Goal: Transaction & Acquisition: Purchase product/service

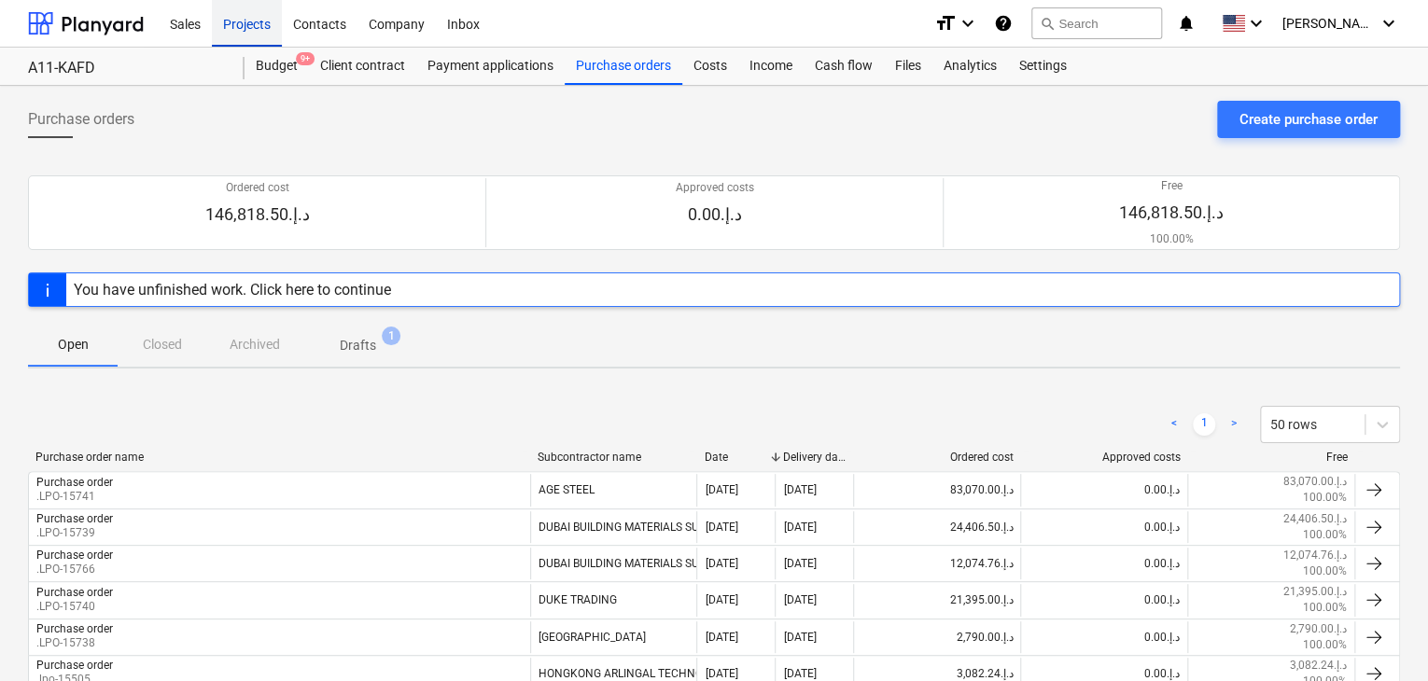
click at [217, 6] on div "Projects" at bounding box center [247, 23] width 70 height 48
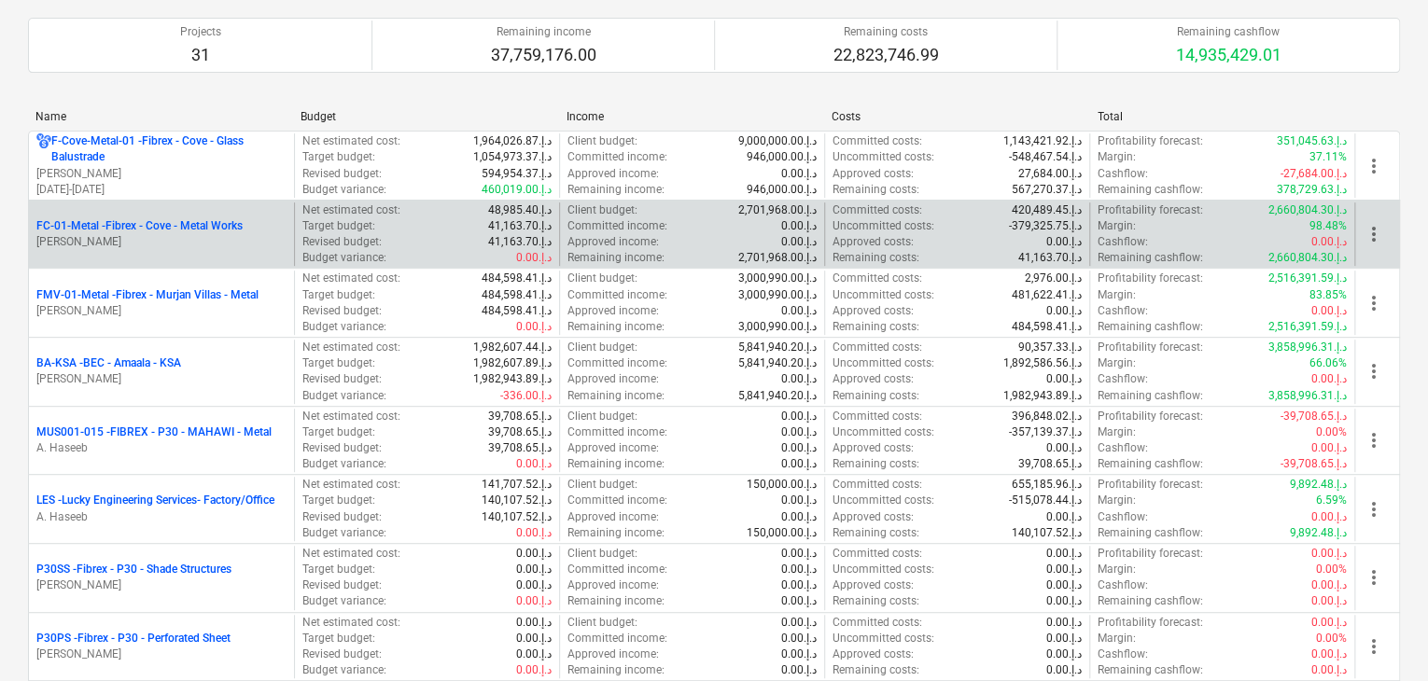
scroll to position [373, 0]
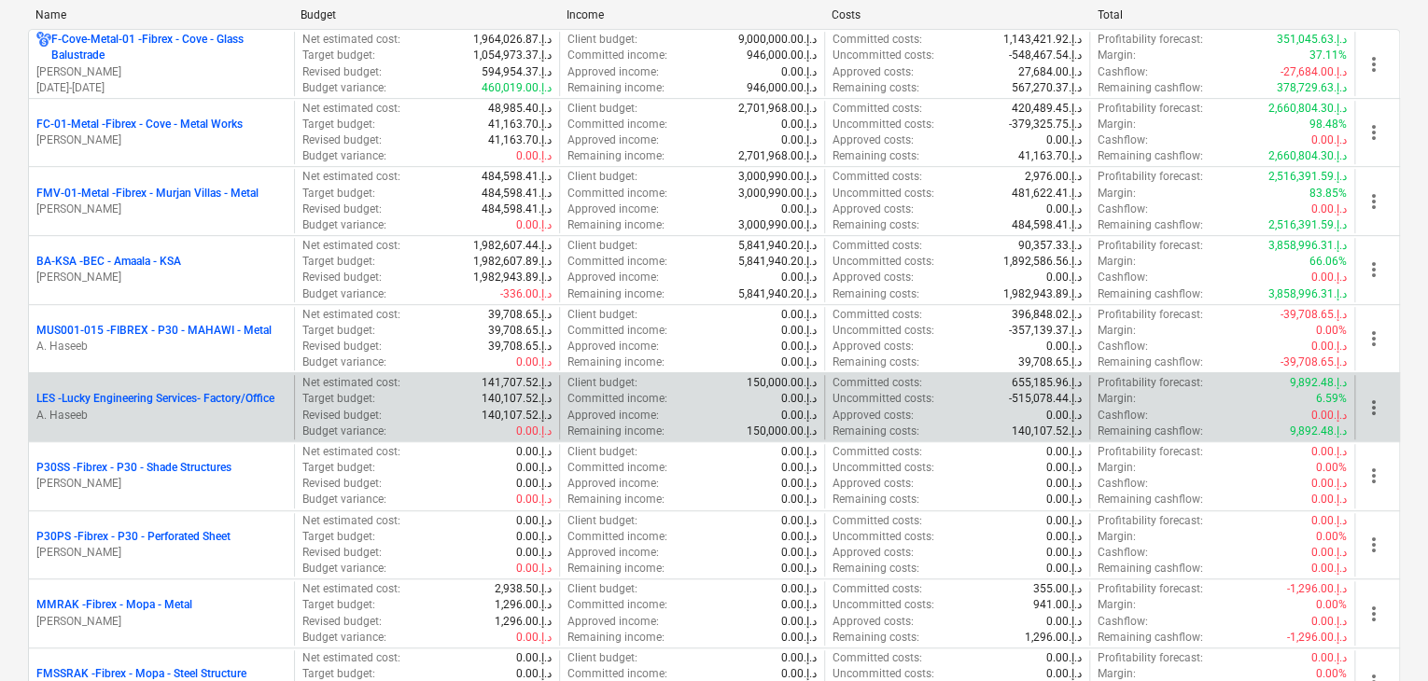
click at [179, 412] on p "A. Haseeb" at bounding box center [161, 416] width 250 height 16
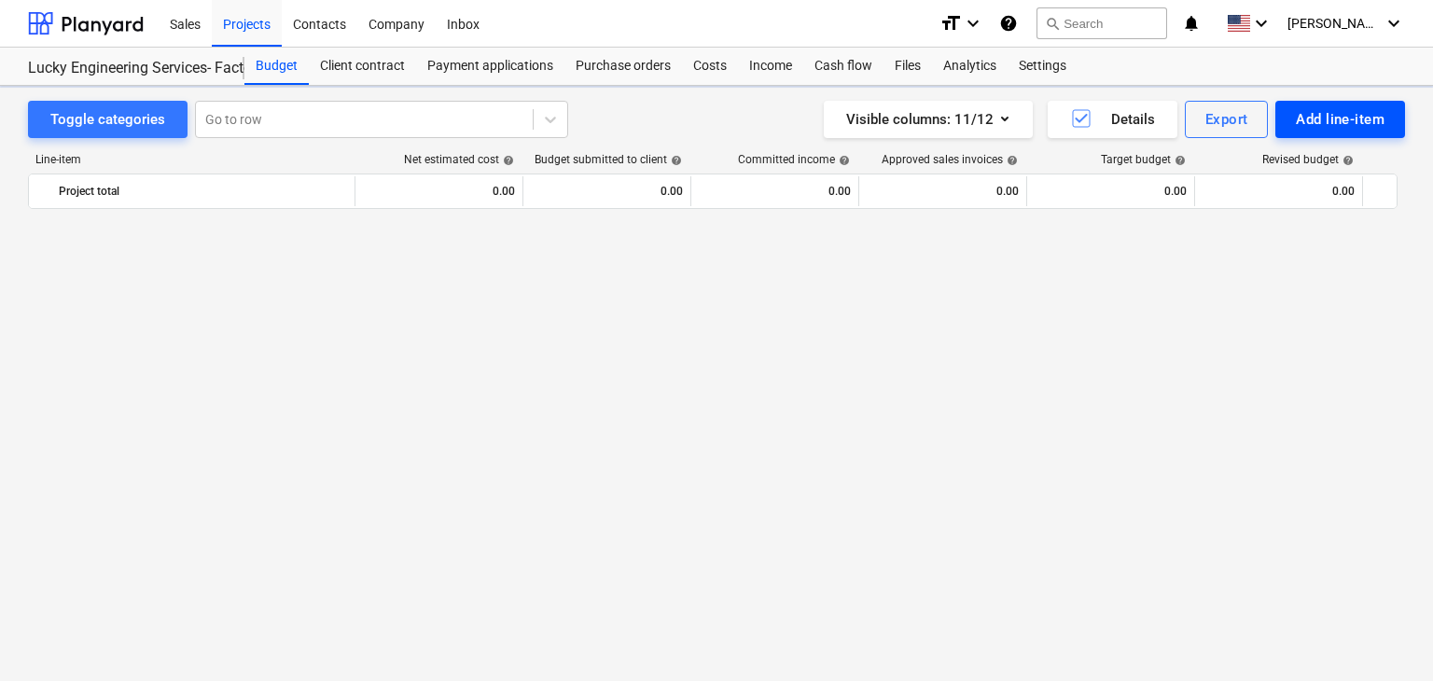
scroll to position [47857, 0]
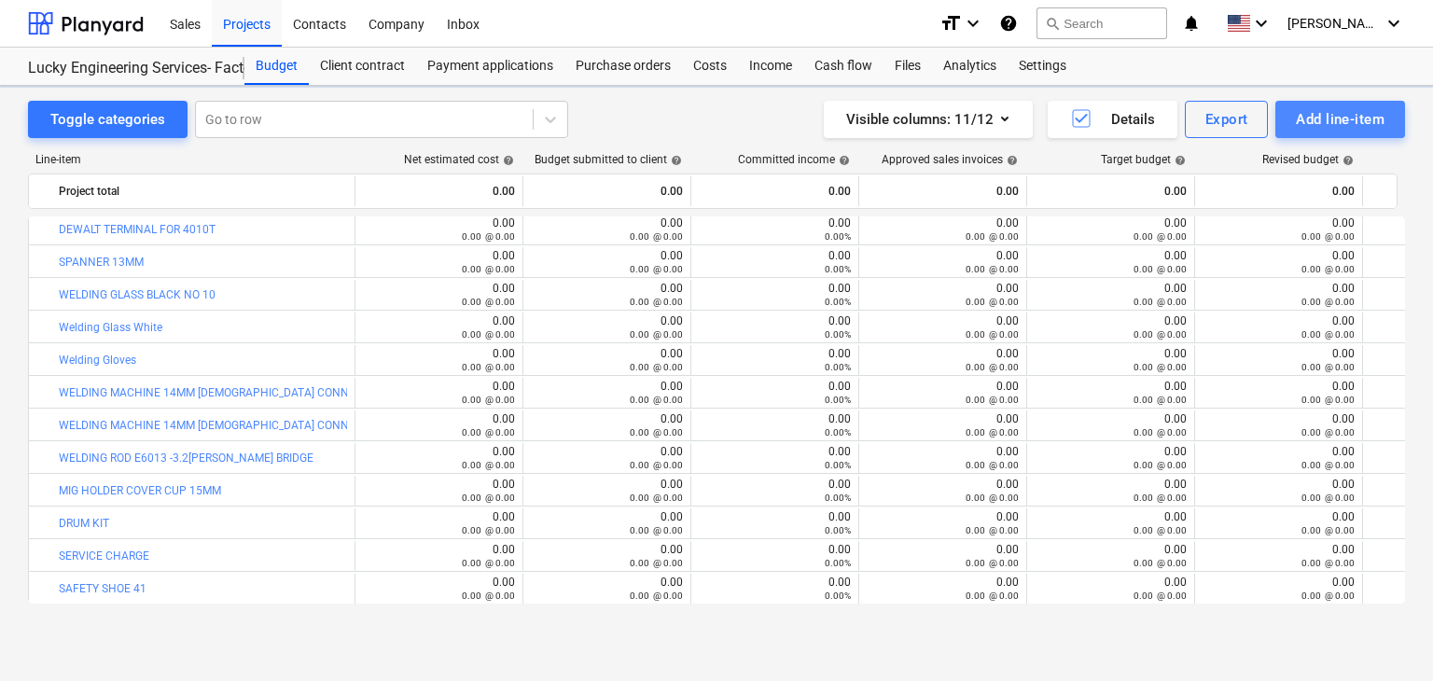
click at [1336, 120] on div "Add line-item" at bounding box center [1340, 119] width 89 height 24
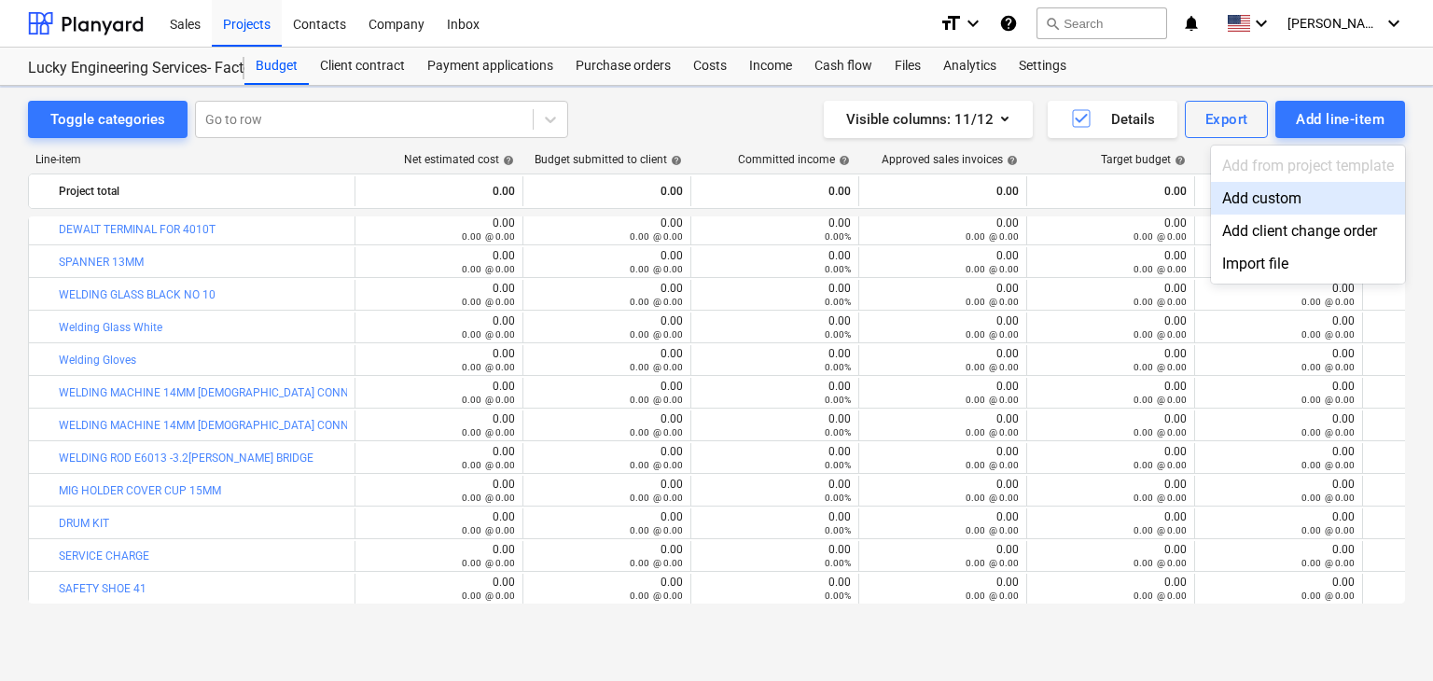
click at [1261, 196] on div "Add custom" at bounding box center [1308, 198] width 194 height 33
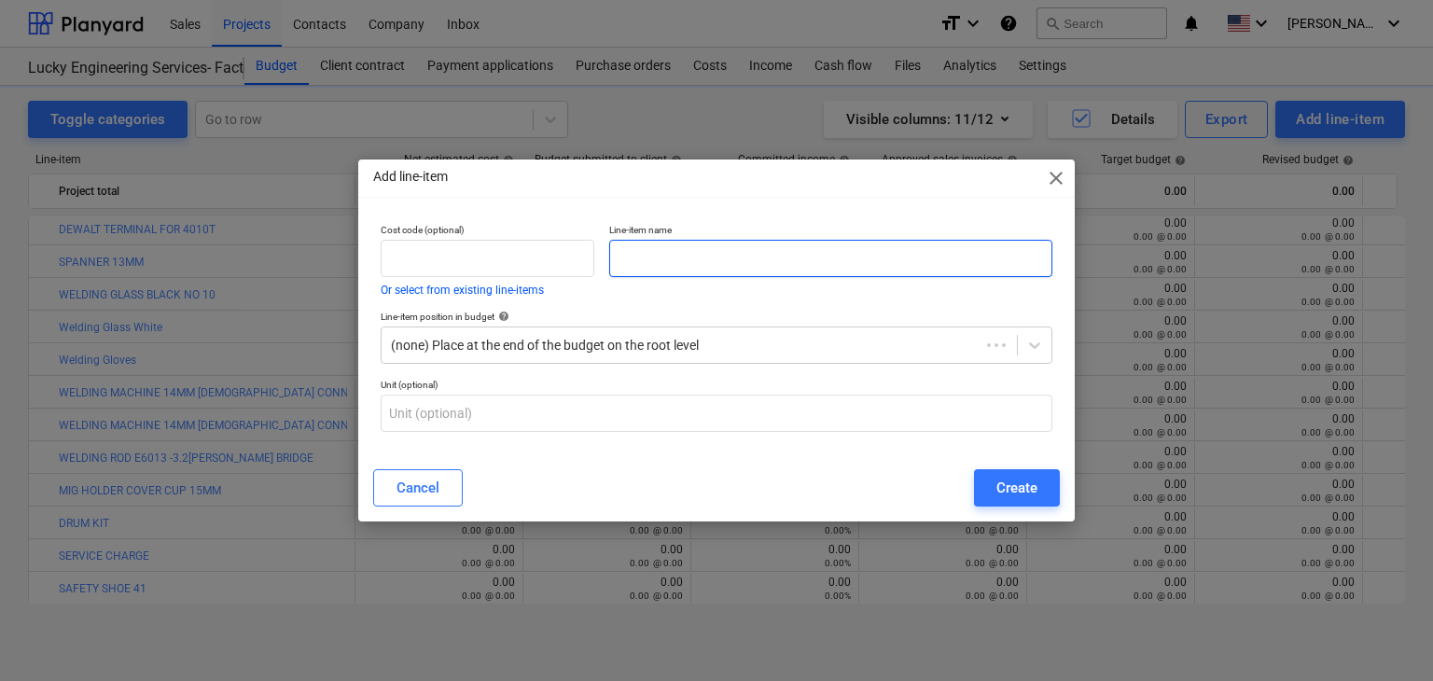
click at [686, 272] on input "text" at bounding box center [830, 258] width 443 height 37
paste input "COVER ALL 100% TWILL -190 GSM-PETROL BLUE COLOR-VAULTEX SIZE :M-7, L-2,S-1,XL-1"
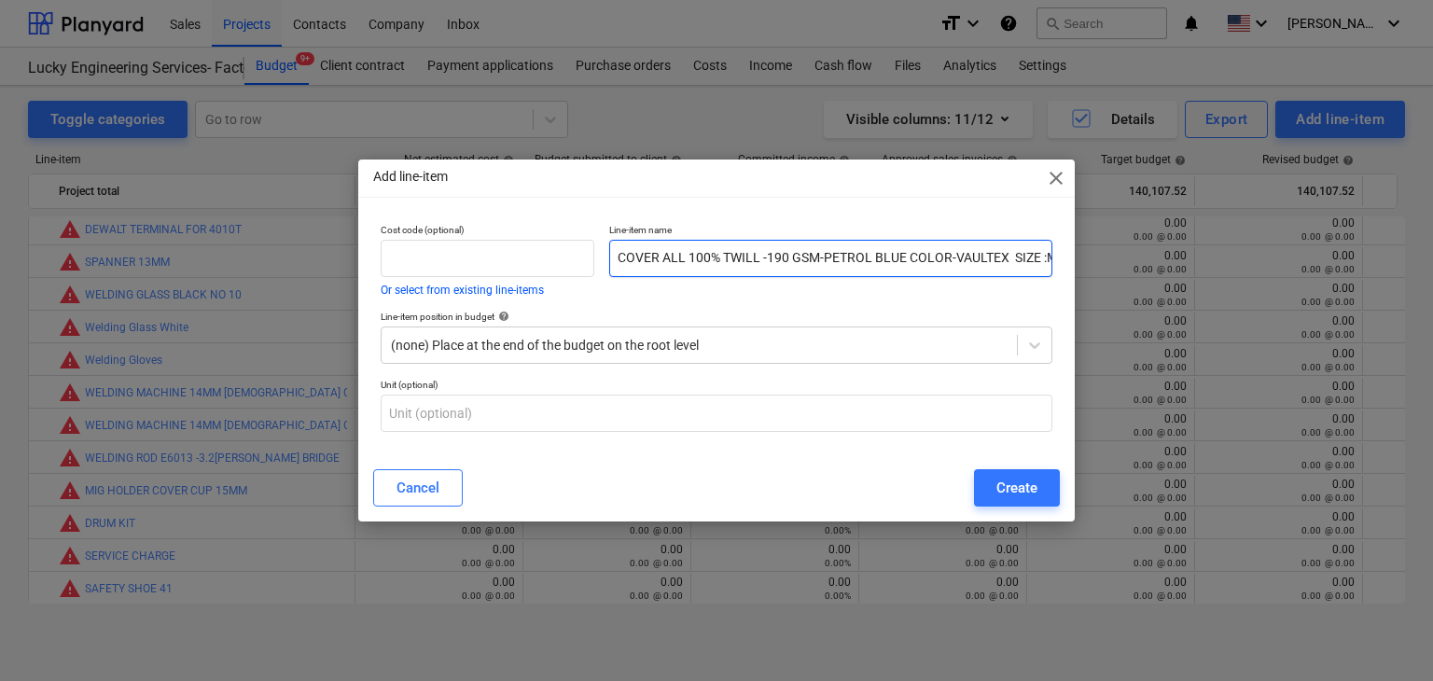
scroll to position [0, 90]
type input "COVER ALL 100% TWILL -190 GSM-PETROL BLUE COLOR-VAULTEX SIZE :M-7, L-2,S-1,XL-1"
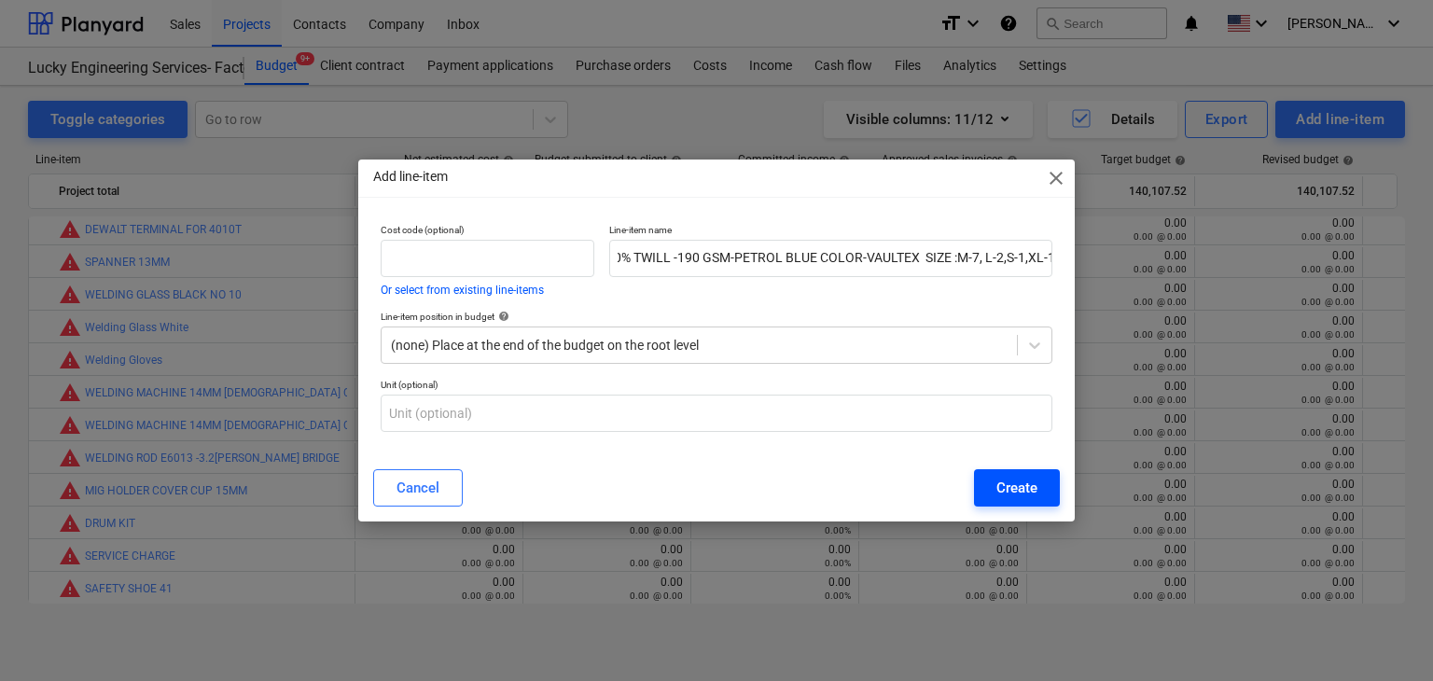
click at [1045, 489] on button "Create" at bounding box center [1017, 487] width 86 height 37
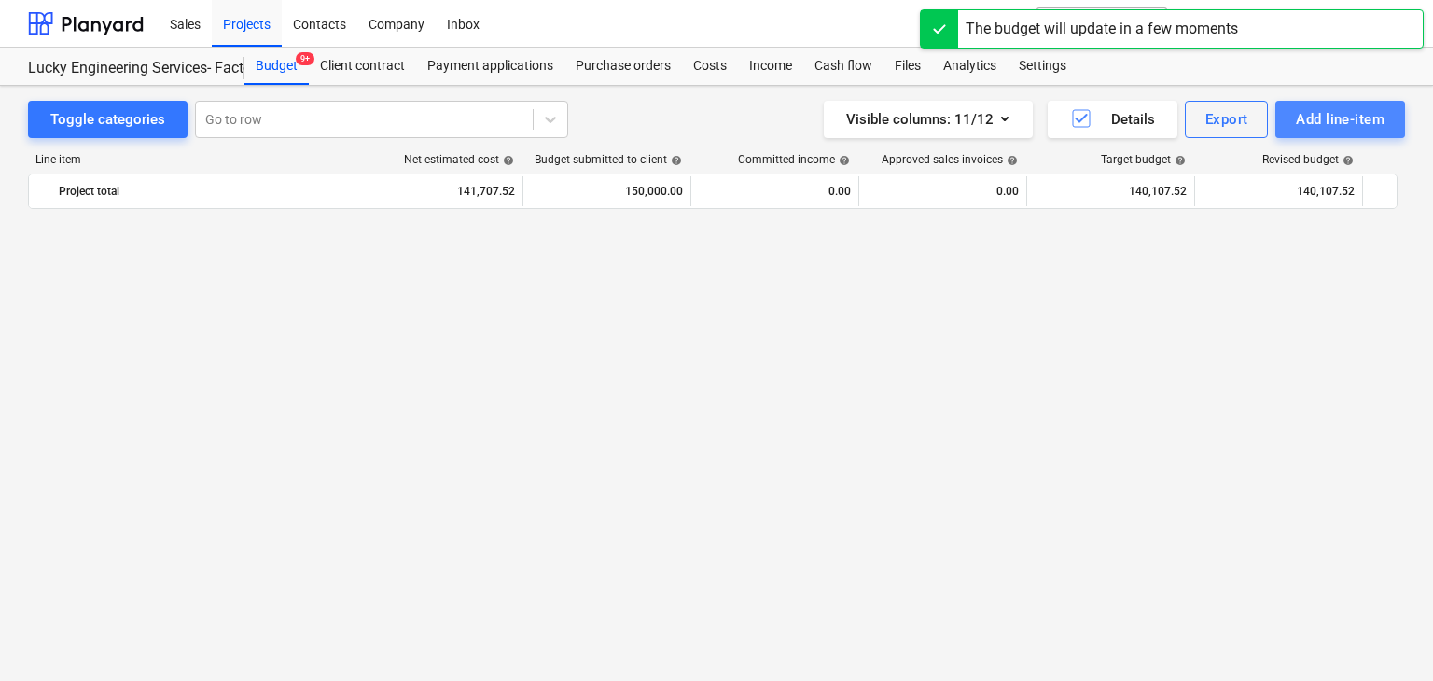
scroll to position [47857, 0]
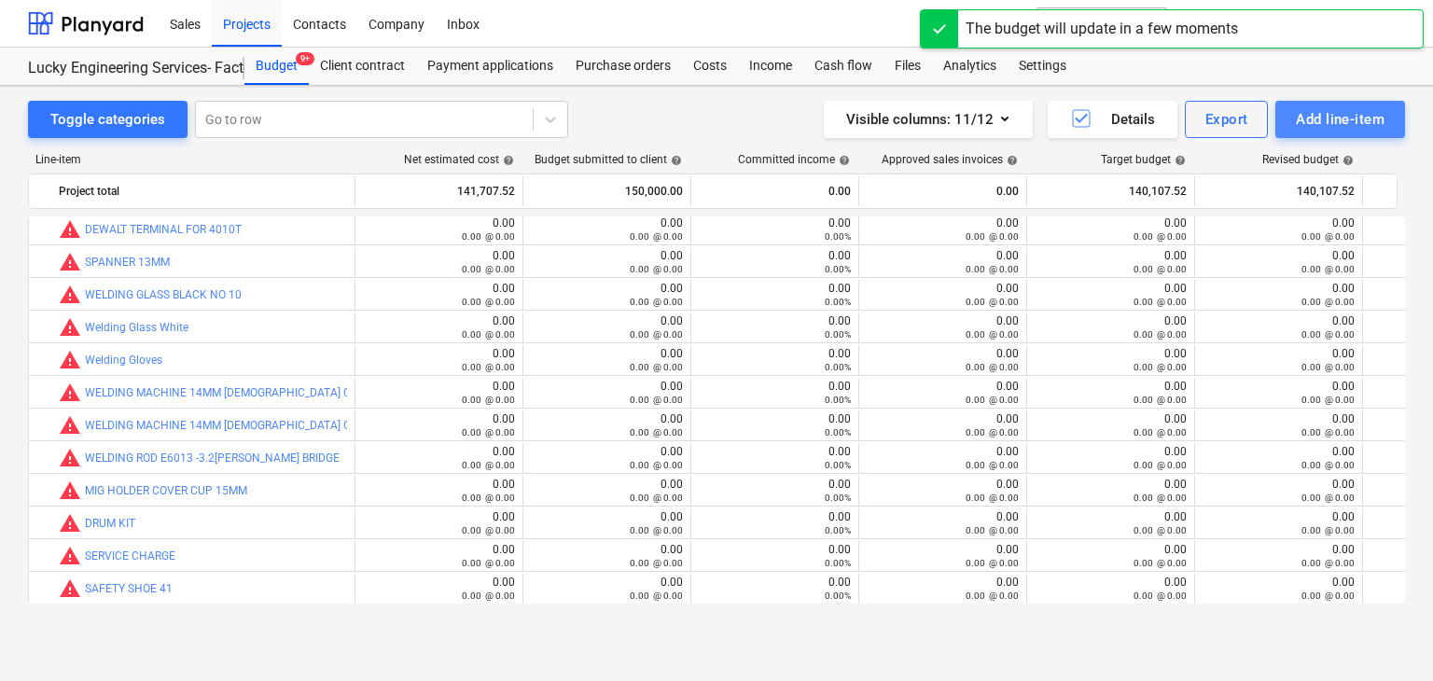
click at [1332, 124] on div "Add line-item" at bounding box center [1340, 119] width 89 height 24
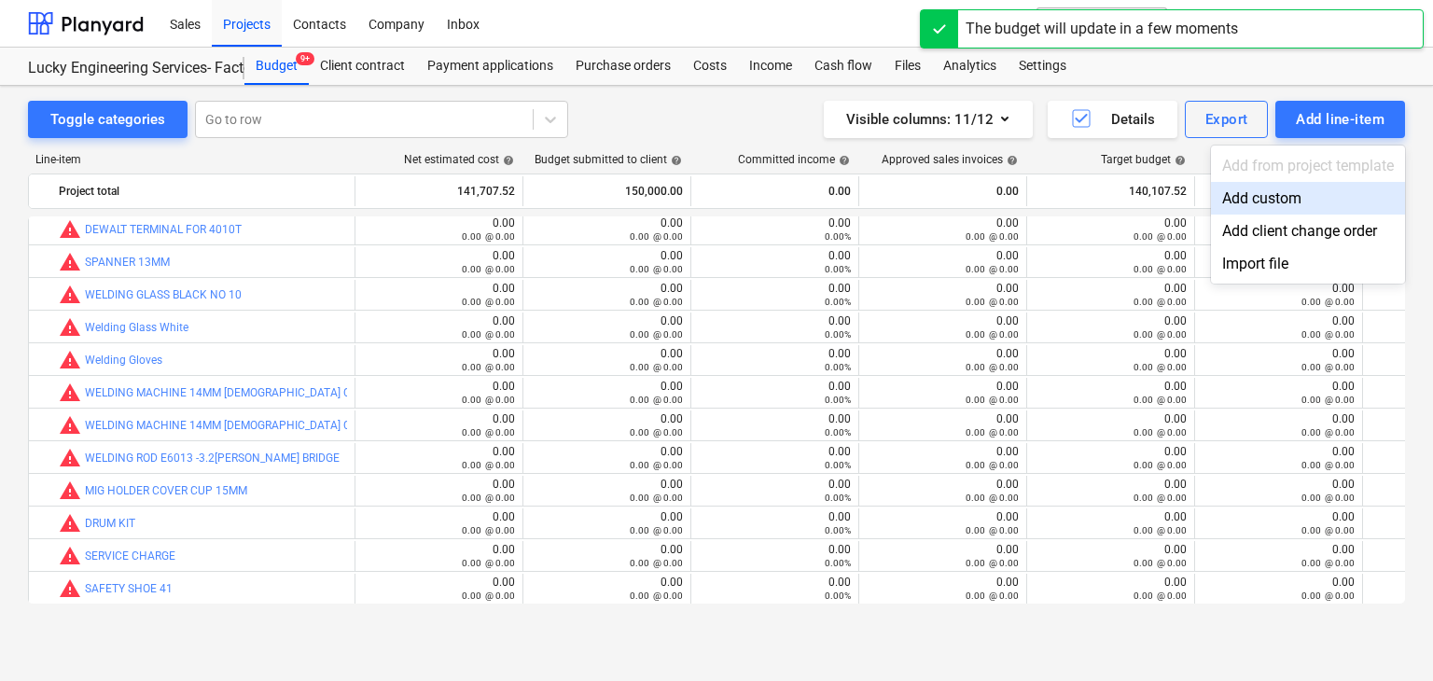
click at [1276, 193] on div "Add custom" at bounding box center [1308, 198] width 194 height 33
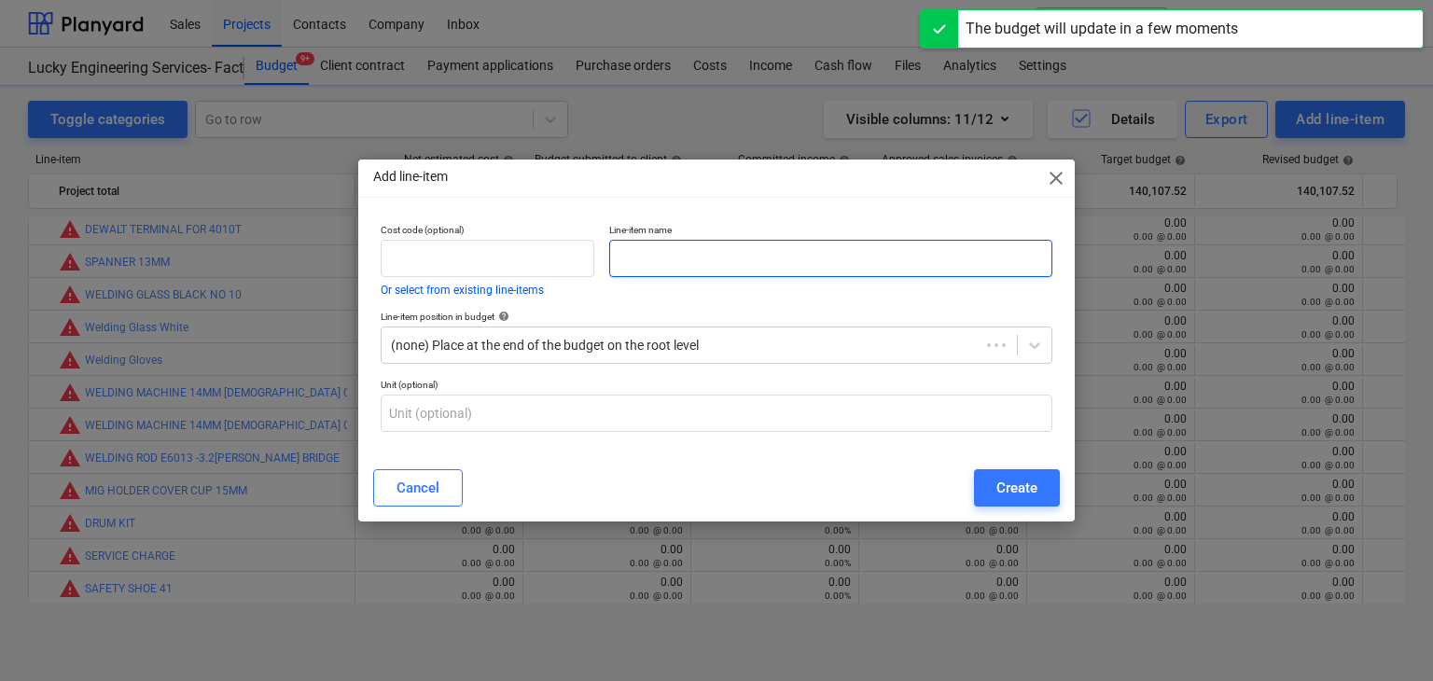
click at [741, 258] on input "text" at bounding box center [830, 258] width 443 height 37
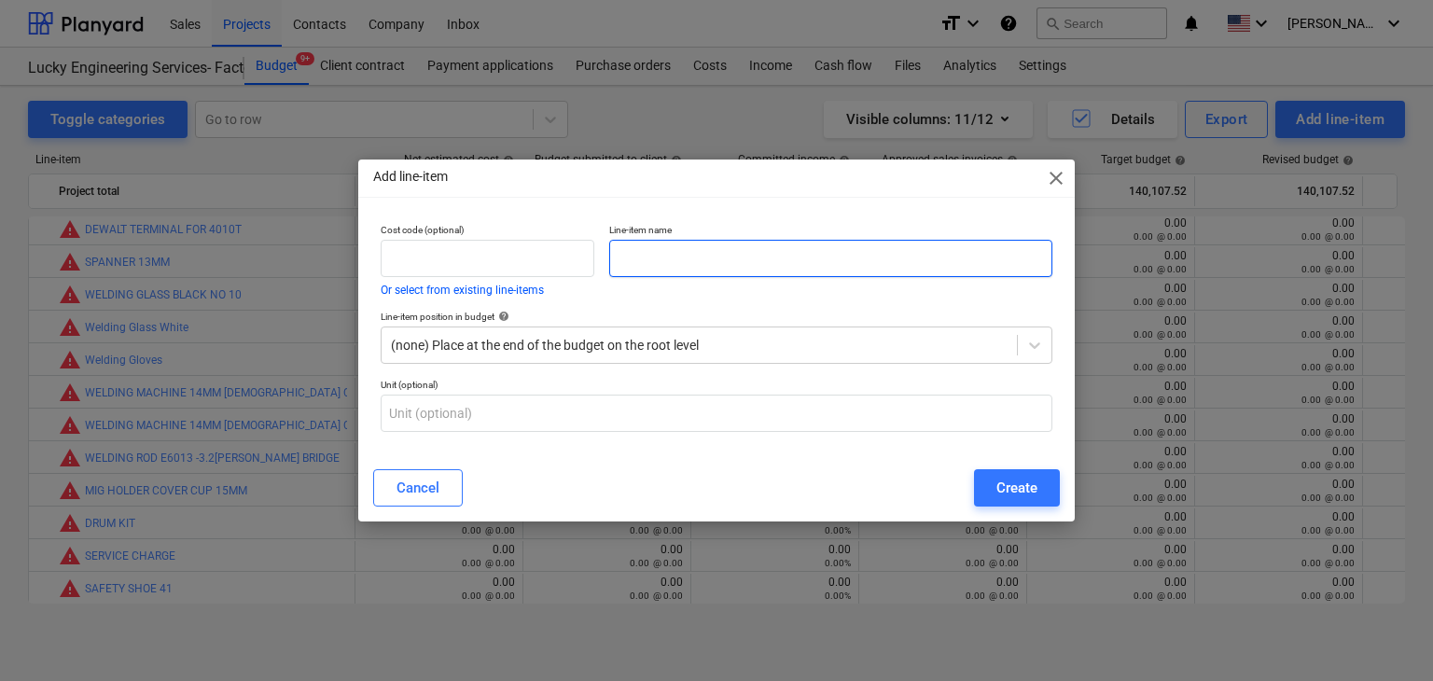
paste input "SAFETY SHOES BLACK COLOR-VAULTEX MADE IN [GEOGRAPHIC_DATA] SIZE :39-1,40-5,41-2…"
type input "SAFETY SHOES BLACK COLOR-VAULTEX MADE IN [GEOGRAPHIC_DATA] SIZE :39-1,40-5,41-2…"
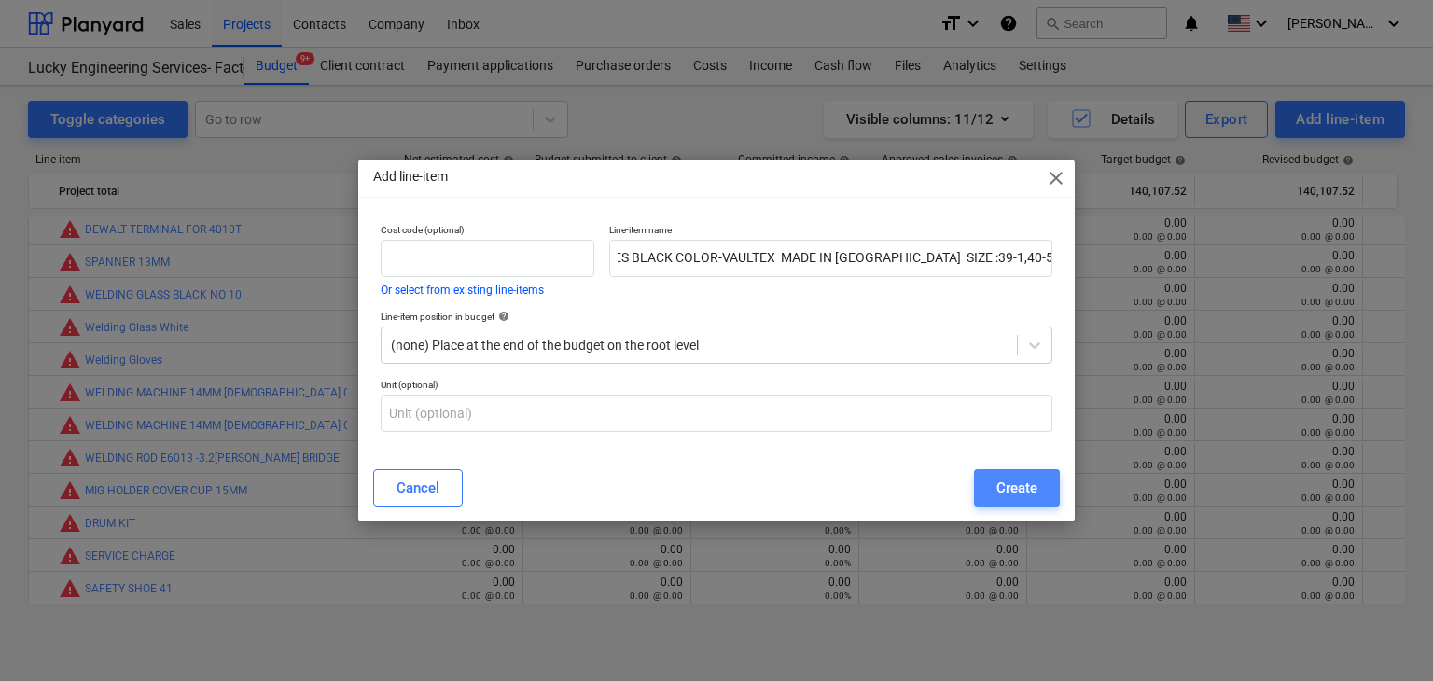
click at [1030, 480] on div "Create" at bounding box center [1017, 488] width 41 height 24
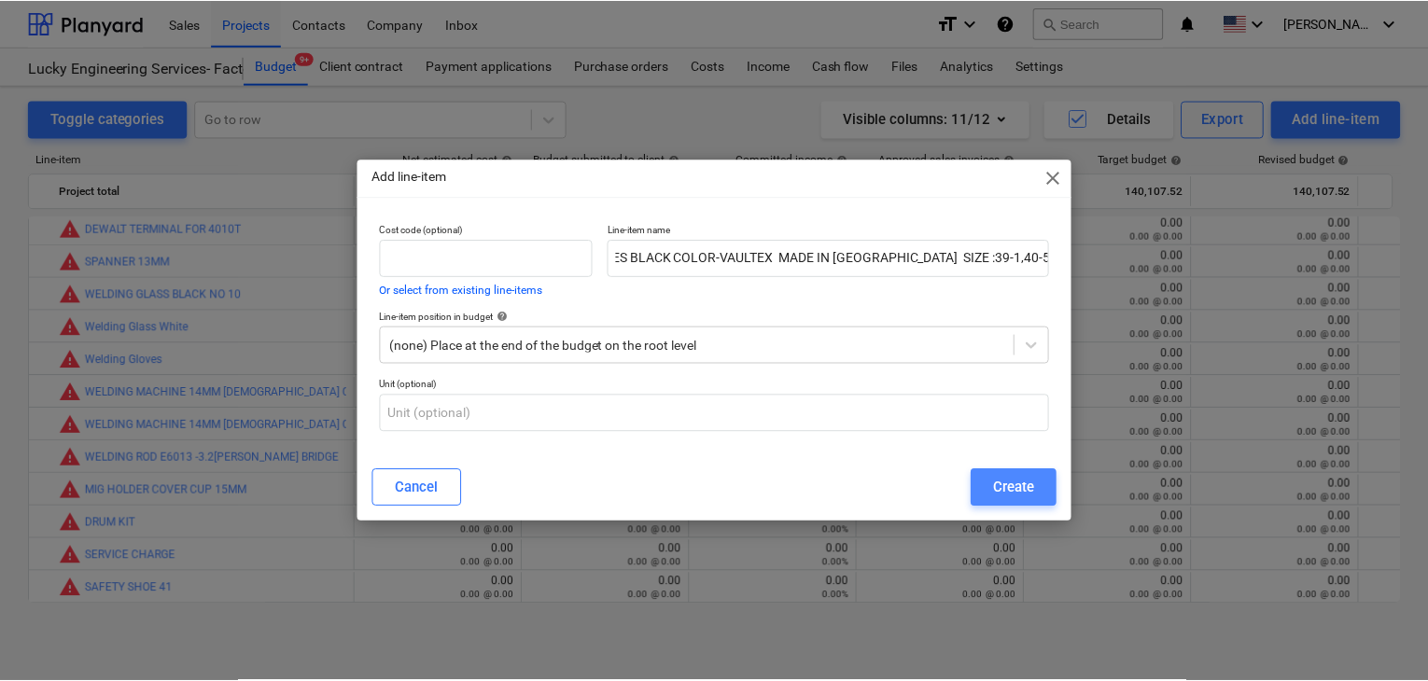
scroll to position [0, 0]
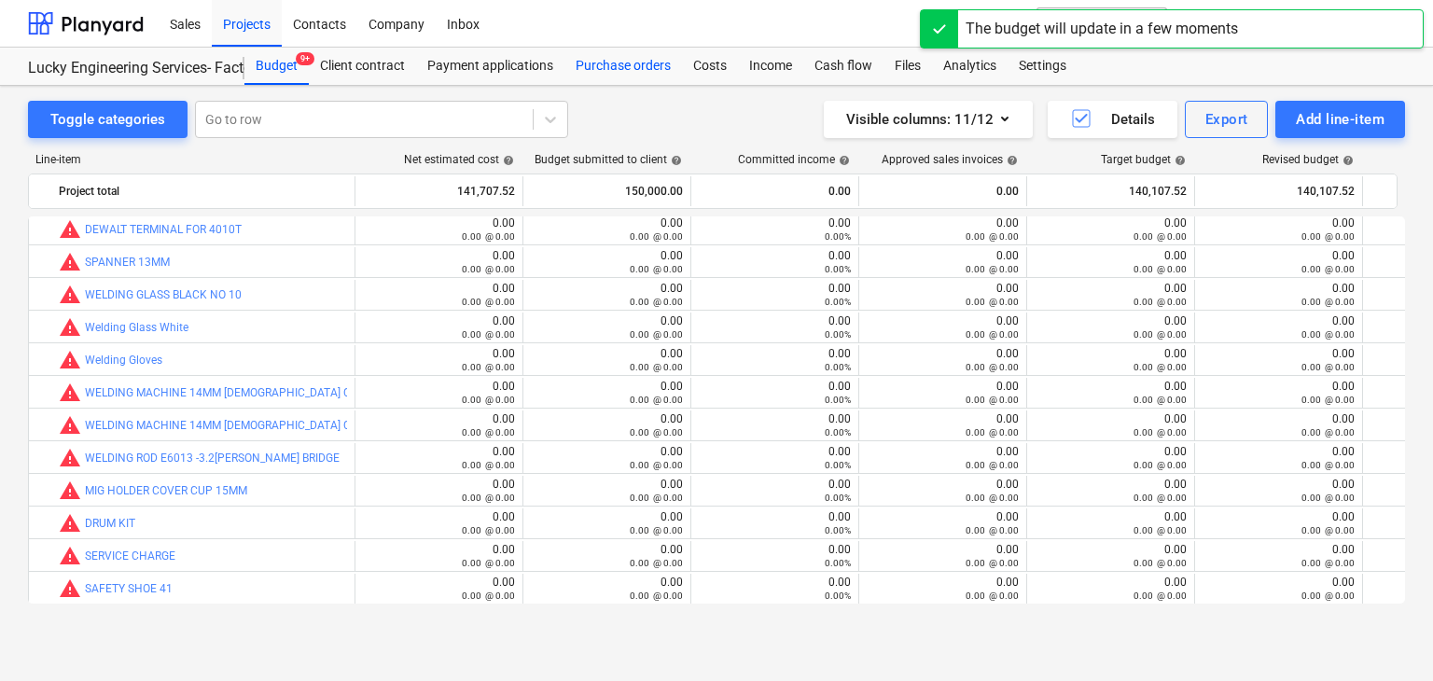
click at [618, 67] on div "Purchase orders" at bounding box center [624, 66] width 118 height 37
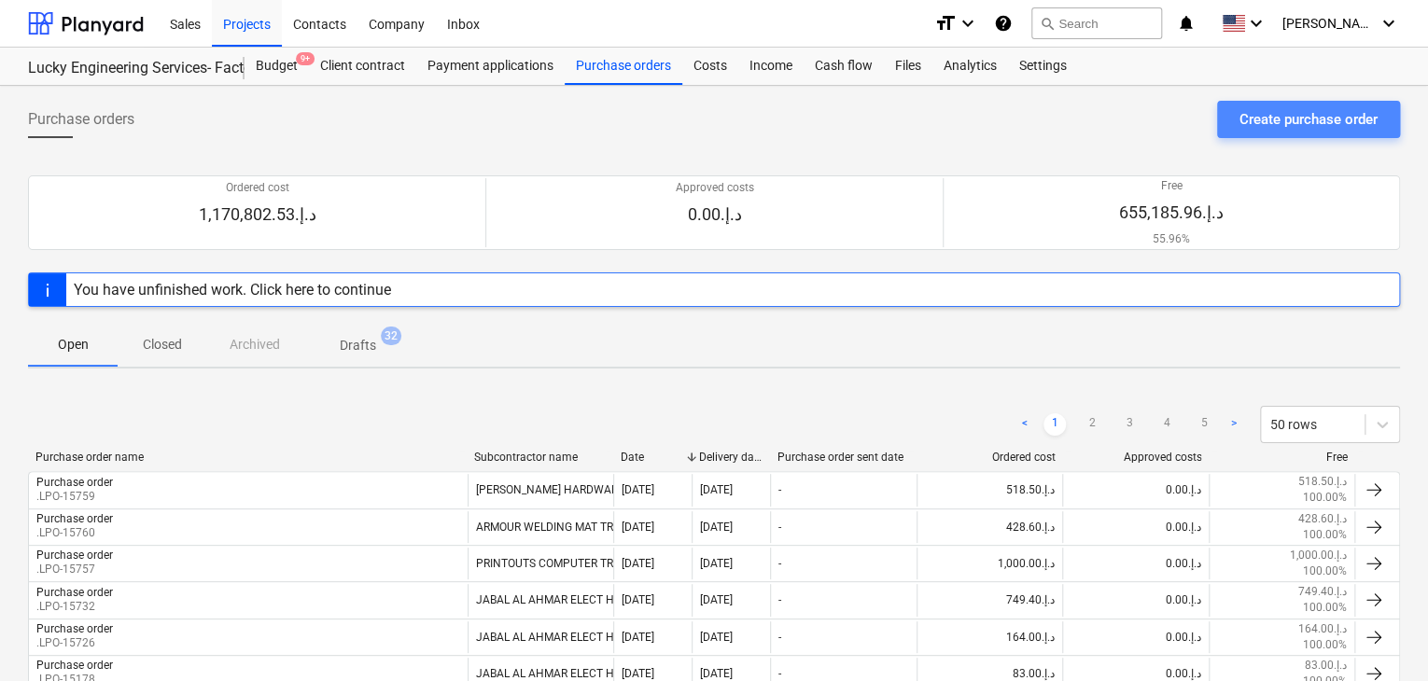
click at [1296, 114] on div "Create purchase order" at bounding box center [1308, 119] width 138 height 24
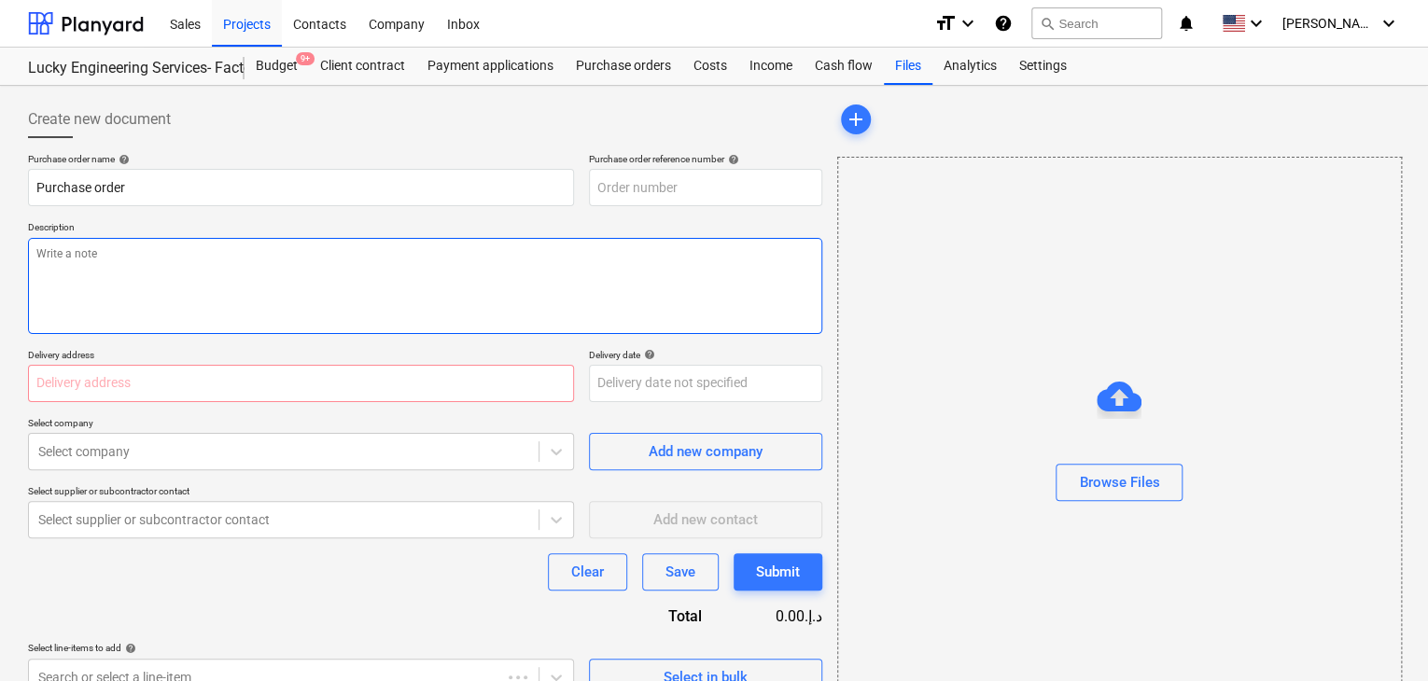
click at [547, 259] on textarea at bounding box center [425, 286] width 794 height 96
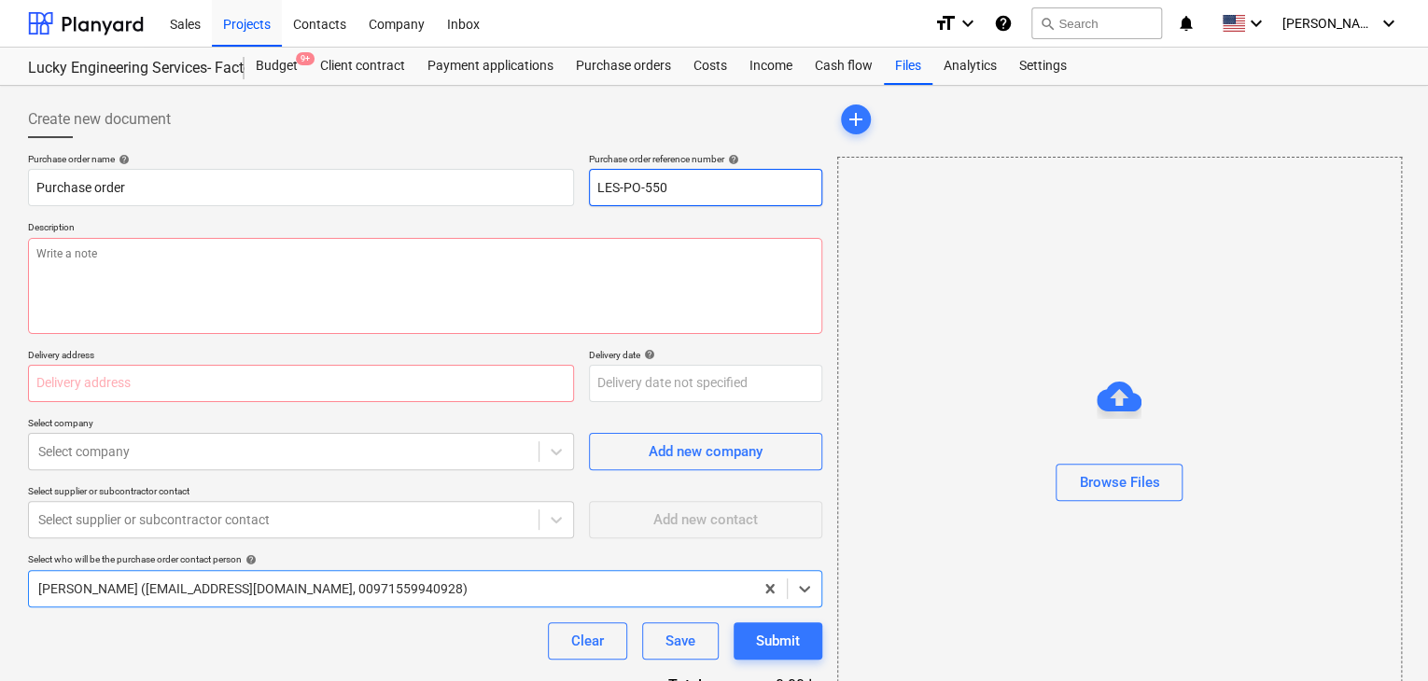
type textarea "x"
type input "LES-PO-550"
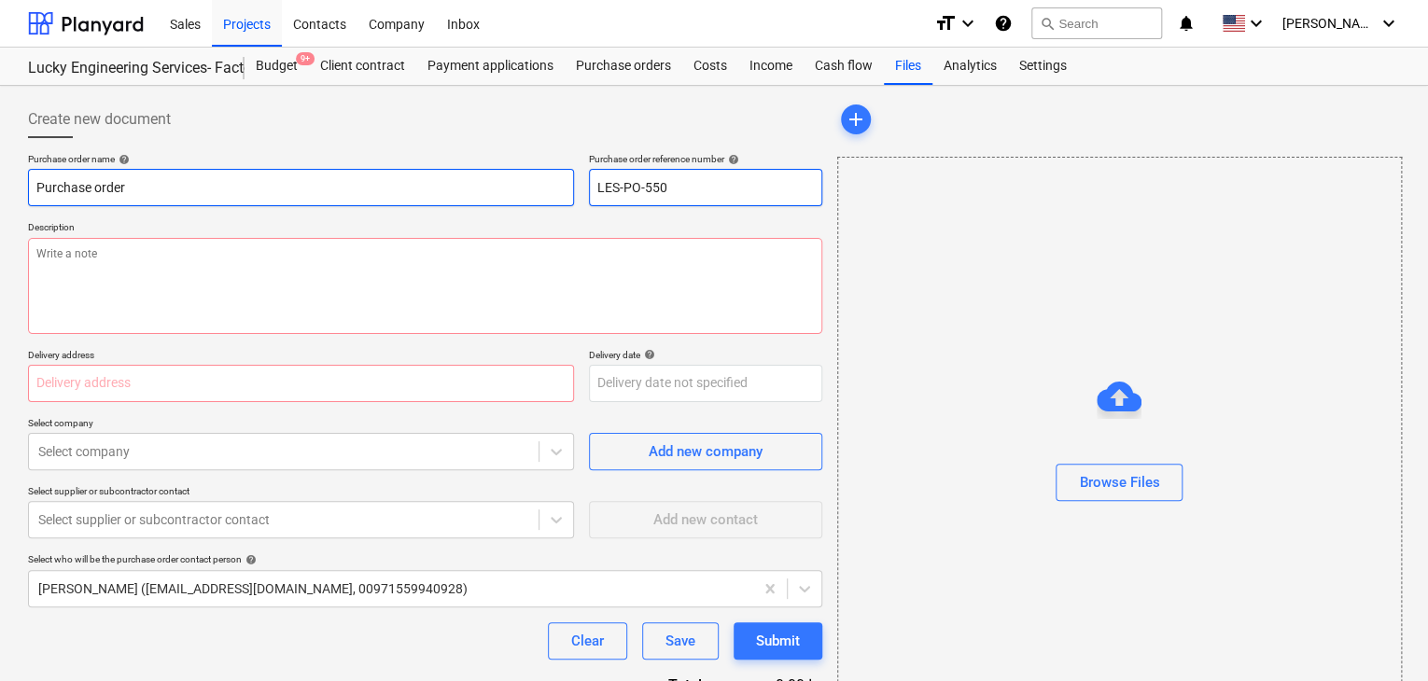
drag, startPoint x: 716, startPoint y: 180, endPoint x: 503, endPoint y: 187, distance: 212.9
click at [503, 187] on div "Purchase order name help Purchase order Purchase order reference number help LE…" at bounding box center [425, 179] width 794 height 53
type textarea "x"
type input "."
type textarea "x"
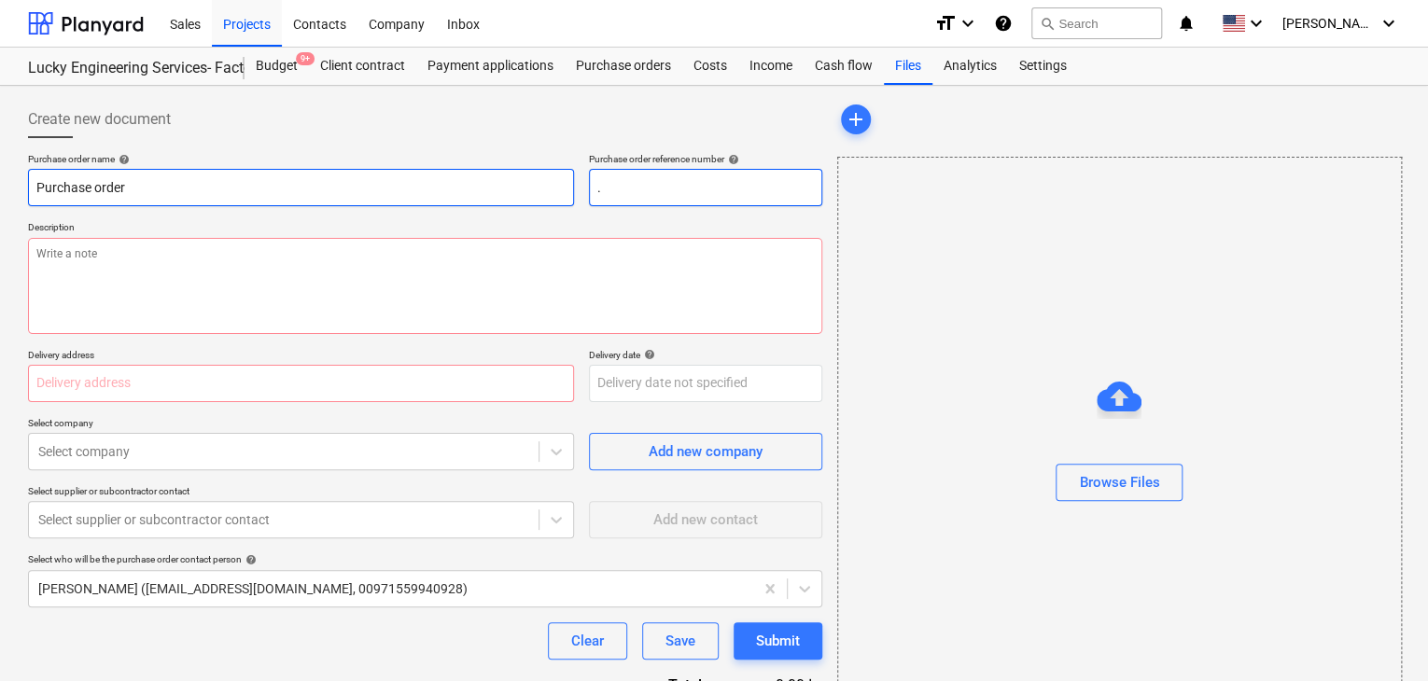
type input ".L"
type textarea "x"
type input ".LP"
type textarea "x"
type input ".LPO"
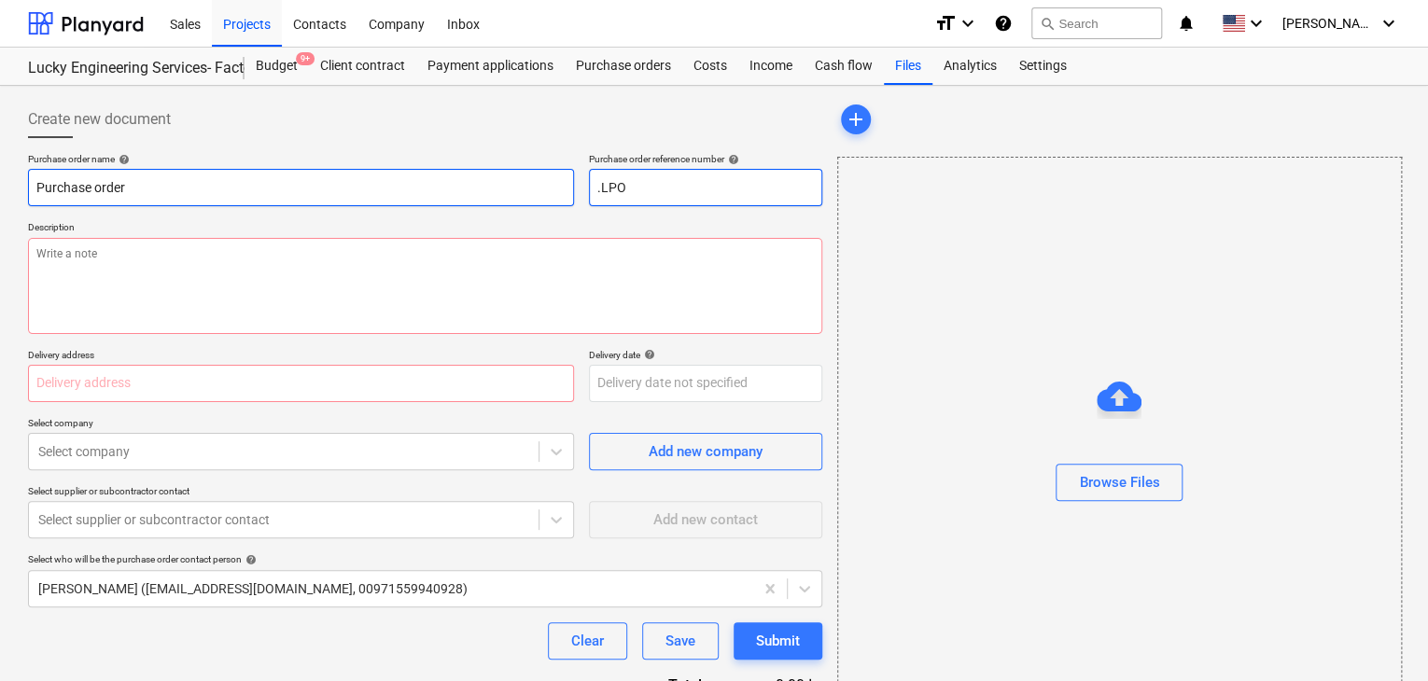
type textarea "x"
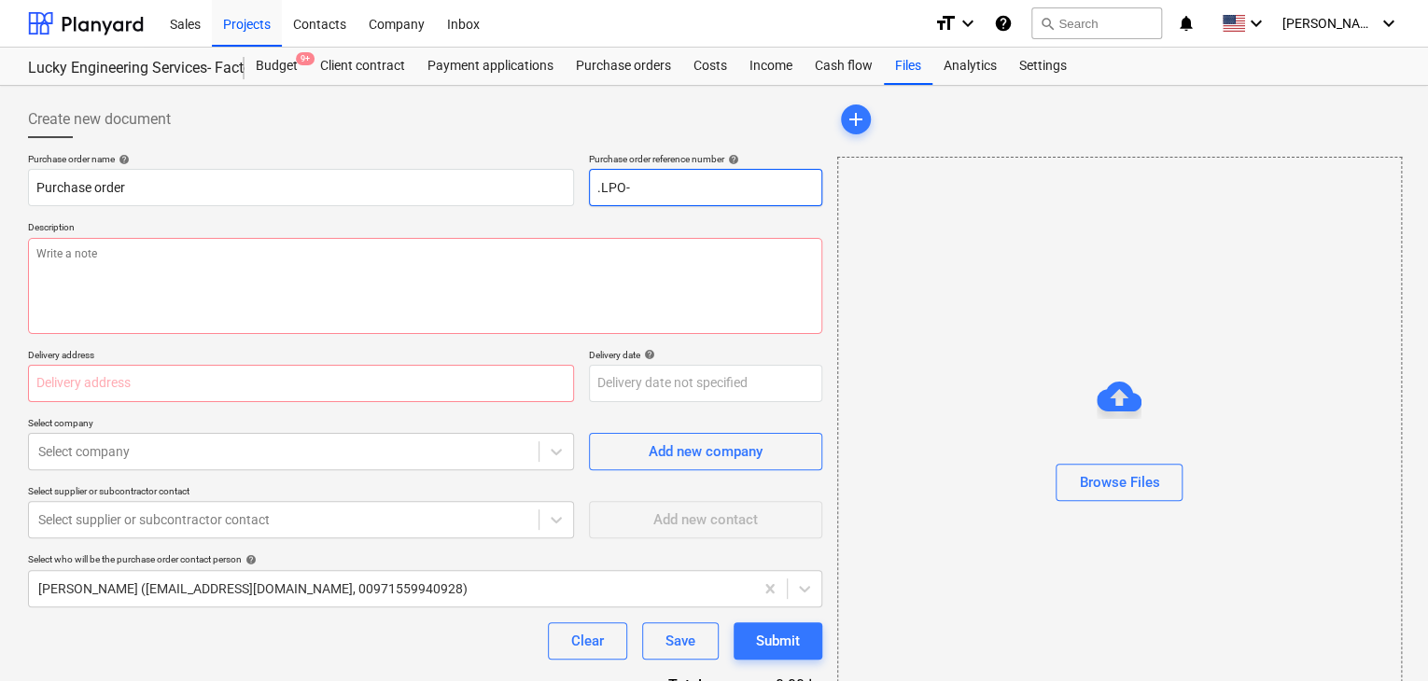
type input ".LPO-"
type textarea "x"
type input ".LPO-1"
type textarea "x"
type input ".LPO-15"
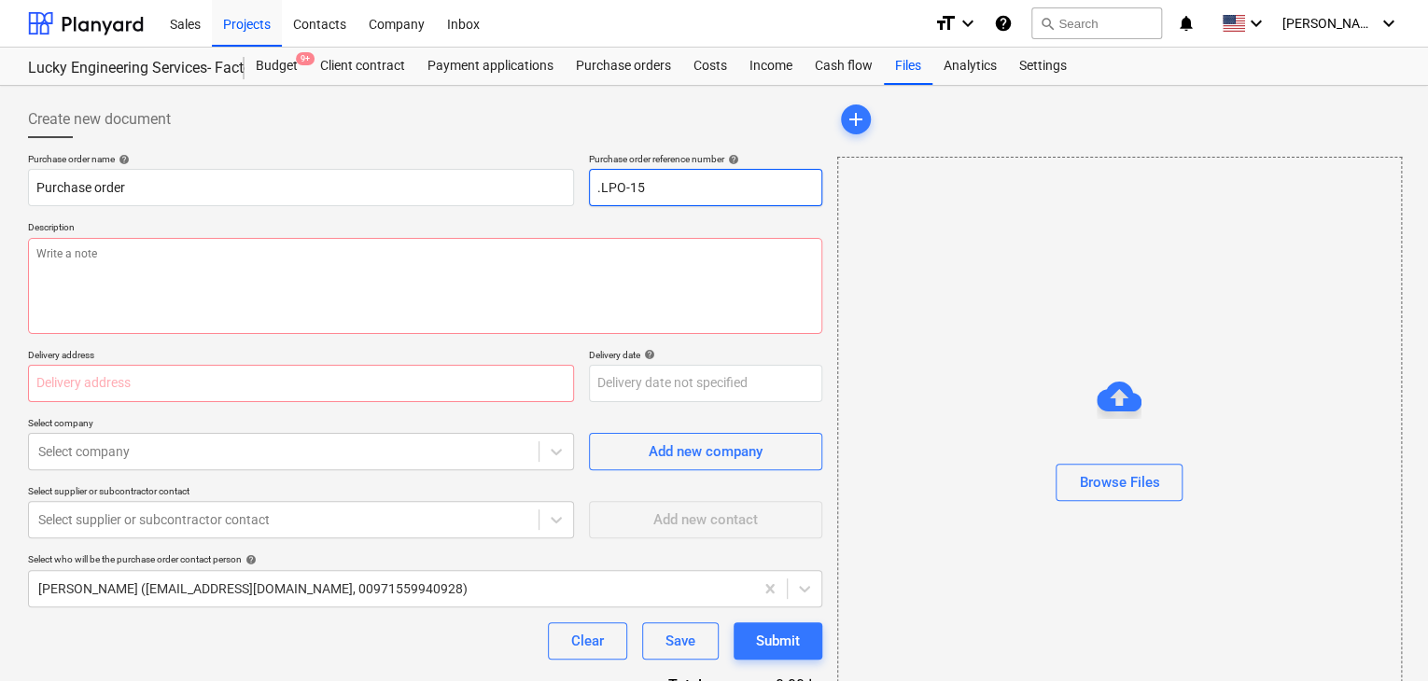
type textarea "x"
type input ".LPO-157"
type textarea "x"
type input ".LPO-1578"
type textarea "x"
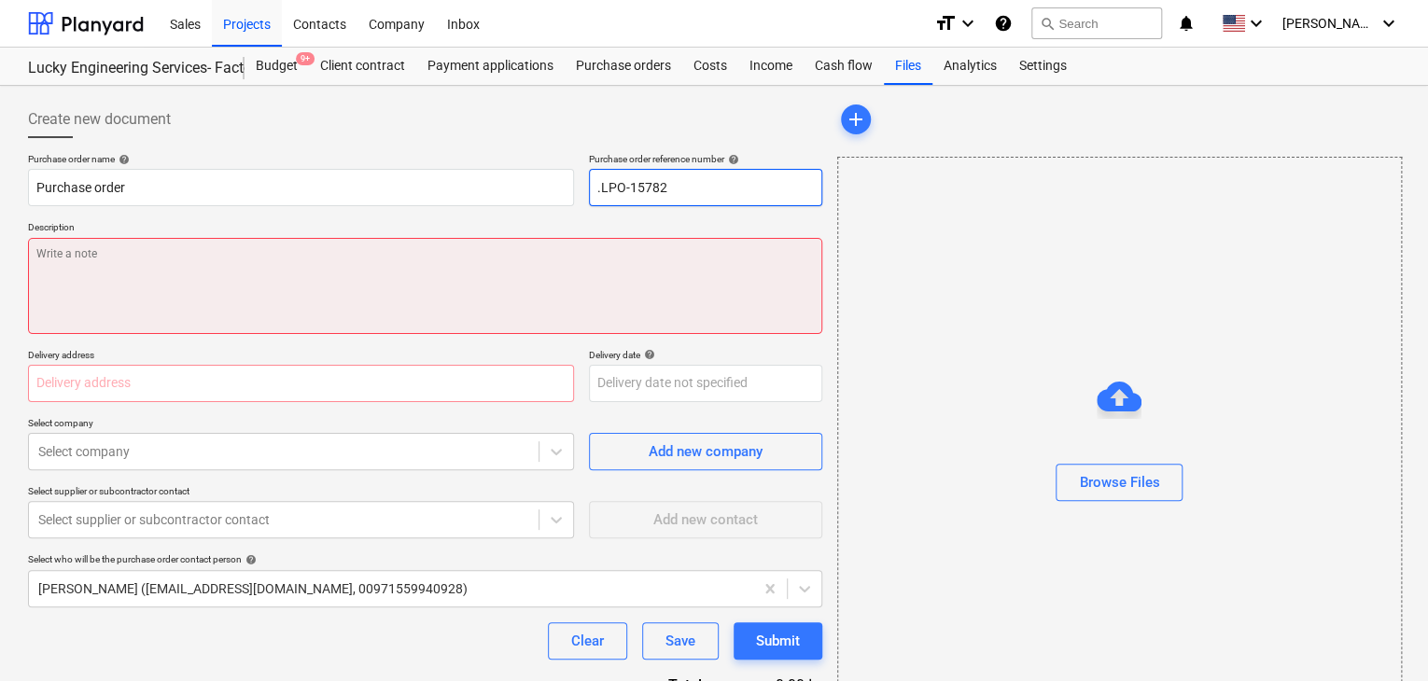
type input ".LPO-15782"
click at [259, 244] on textarea at bounding box center [425, 286] width 794 height 96
type textarea "x"
type textarea "1"
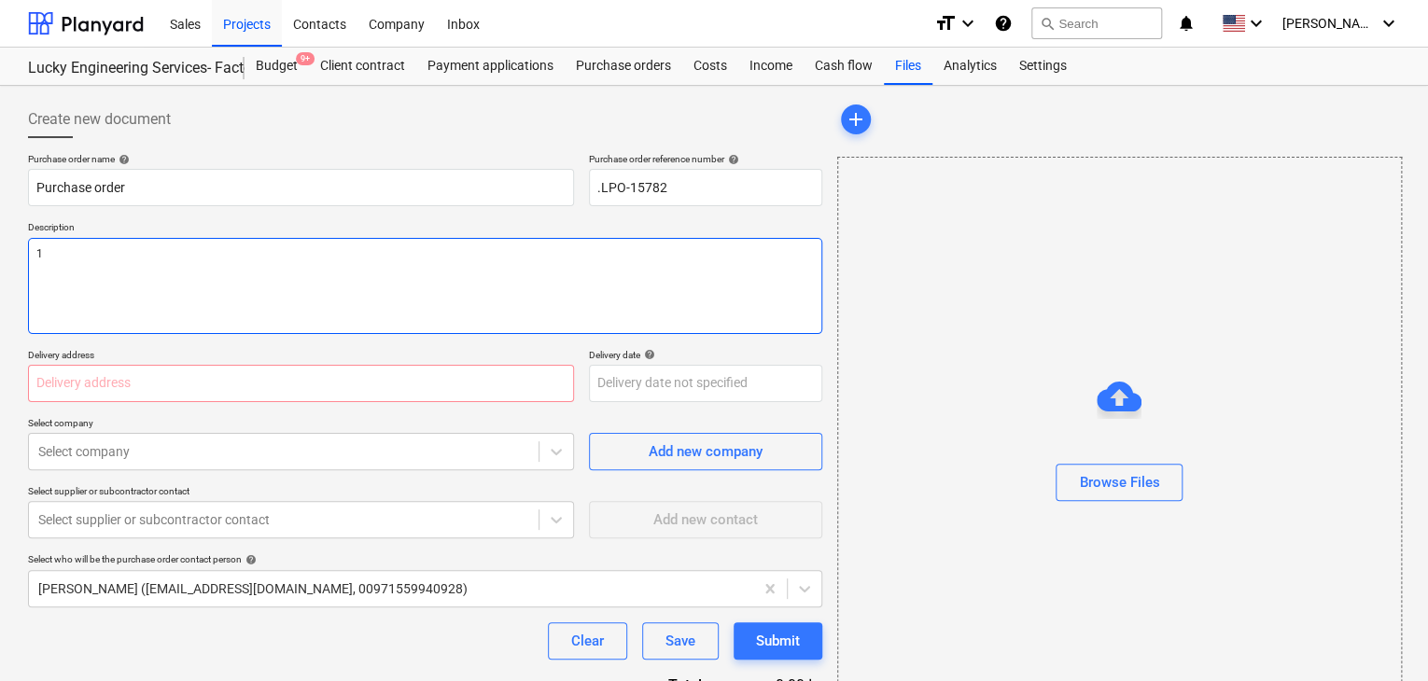
type textarea "x"
type textarea "15"
type textarea "x"
type textarea "15/"
type textarea "x"
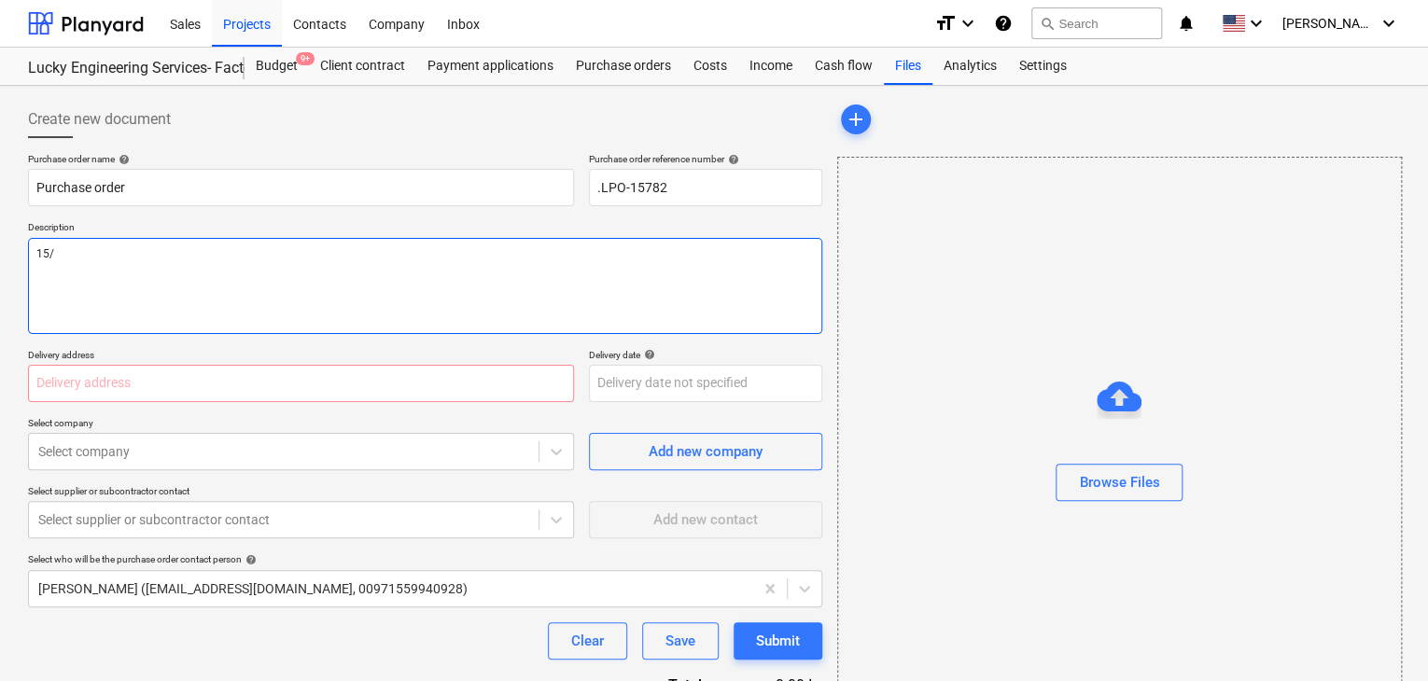
type textarea "15/O"
type textarea "x"
type textarea "15/OC"
type textarea "x"
type textarea "15/OCT"
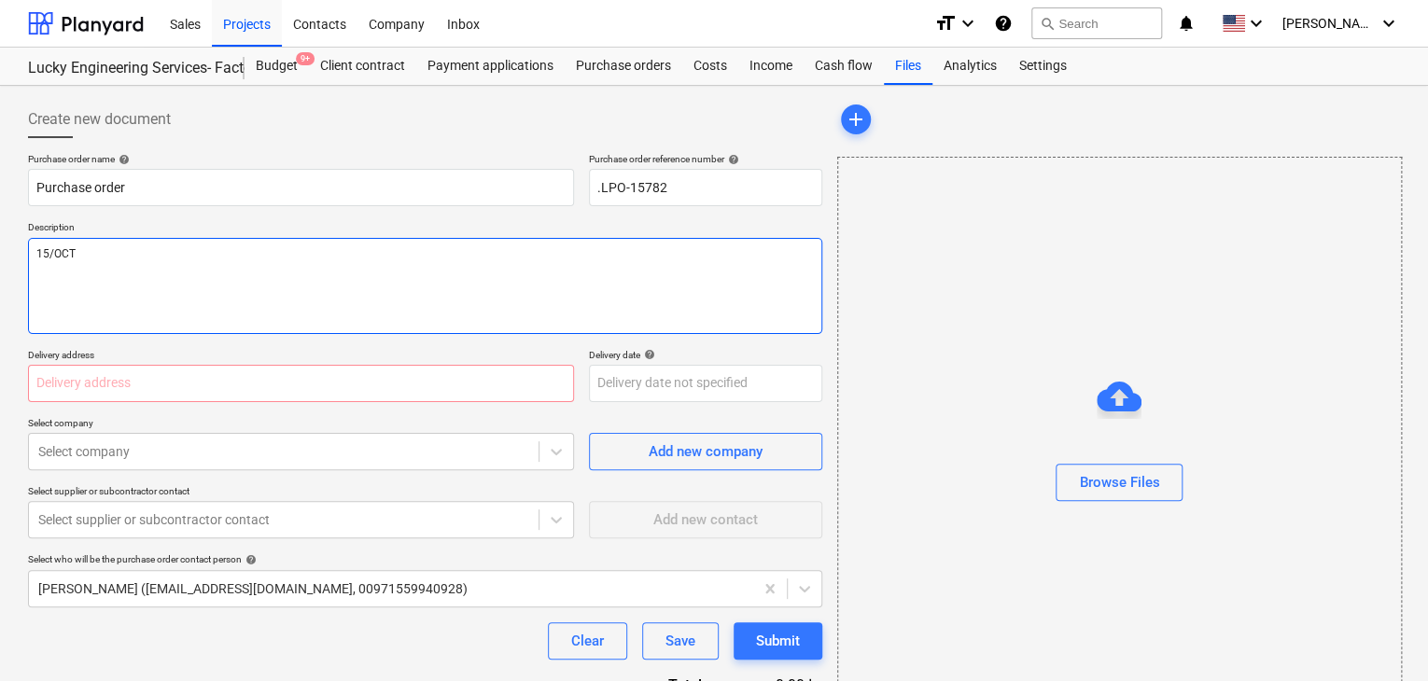
type textarea "x"
type textarea "15/OCT/"
type textarea "x"
type textarea "15/[DATE]"
type textarea "x"
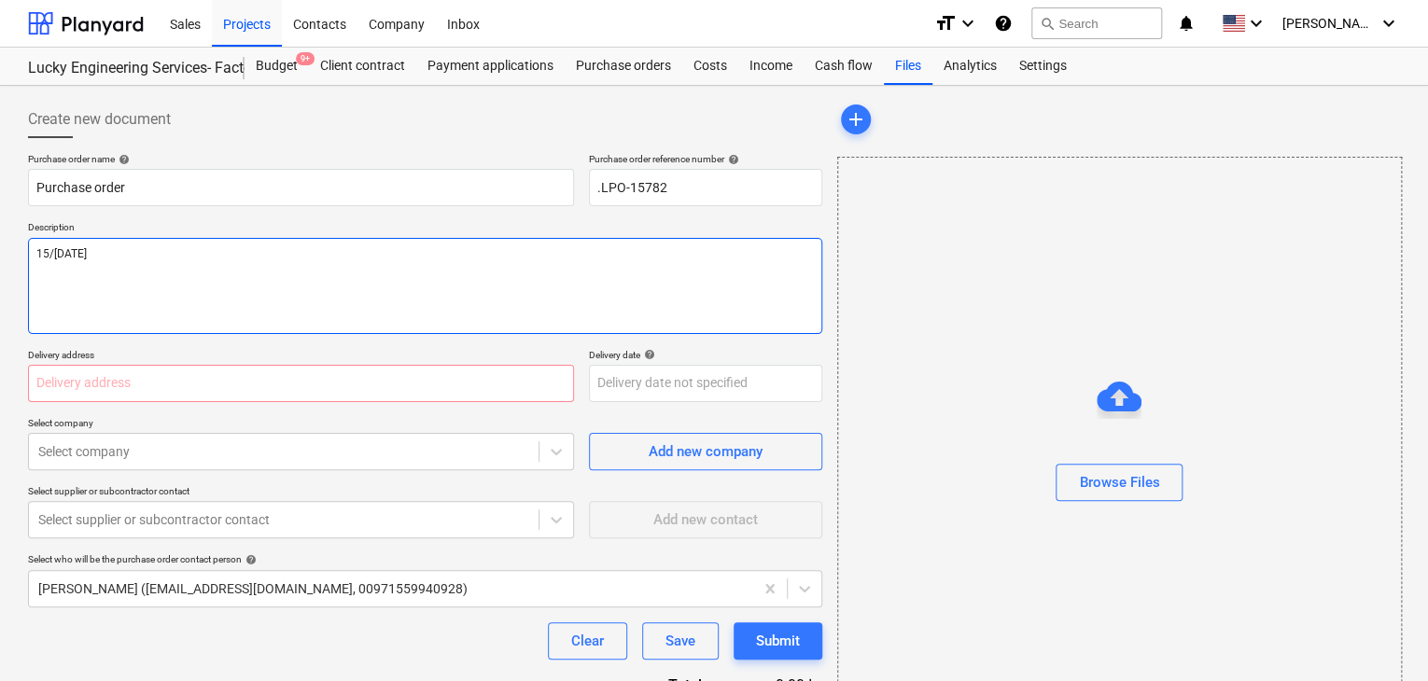
type textarea "[DATE]"
type textarea "x"
type textarea "[DATE]"
type textarea "x"
type textarea "[DATE]"
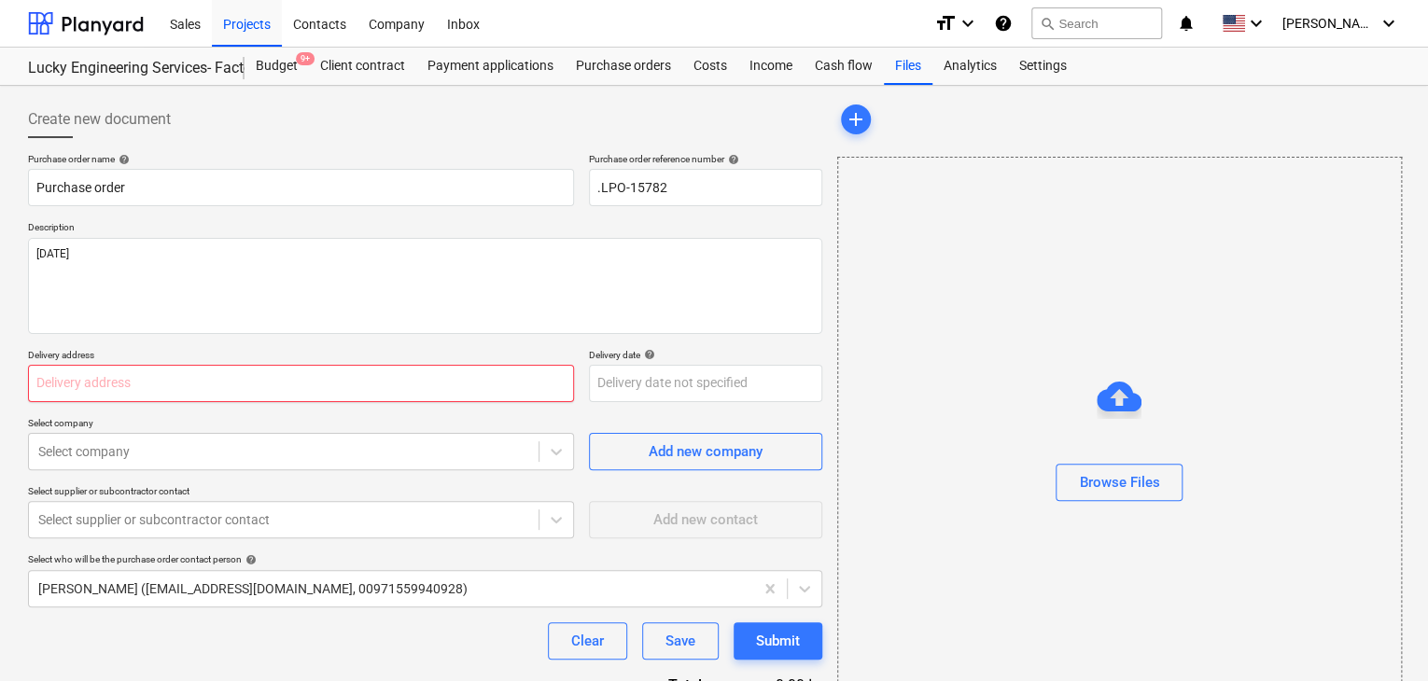
click at [107, 381] on input "text" at bounding box center [301, 383] width 546 height 37
type textarea "x"
type input "L"
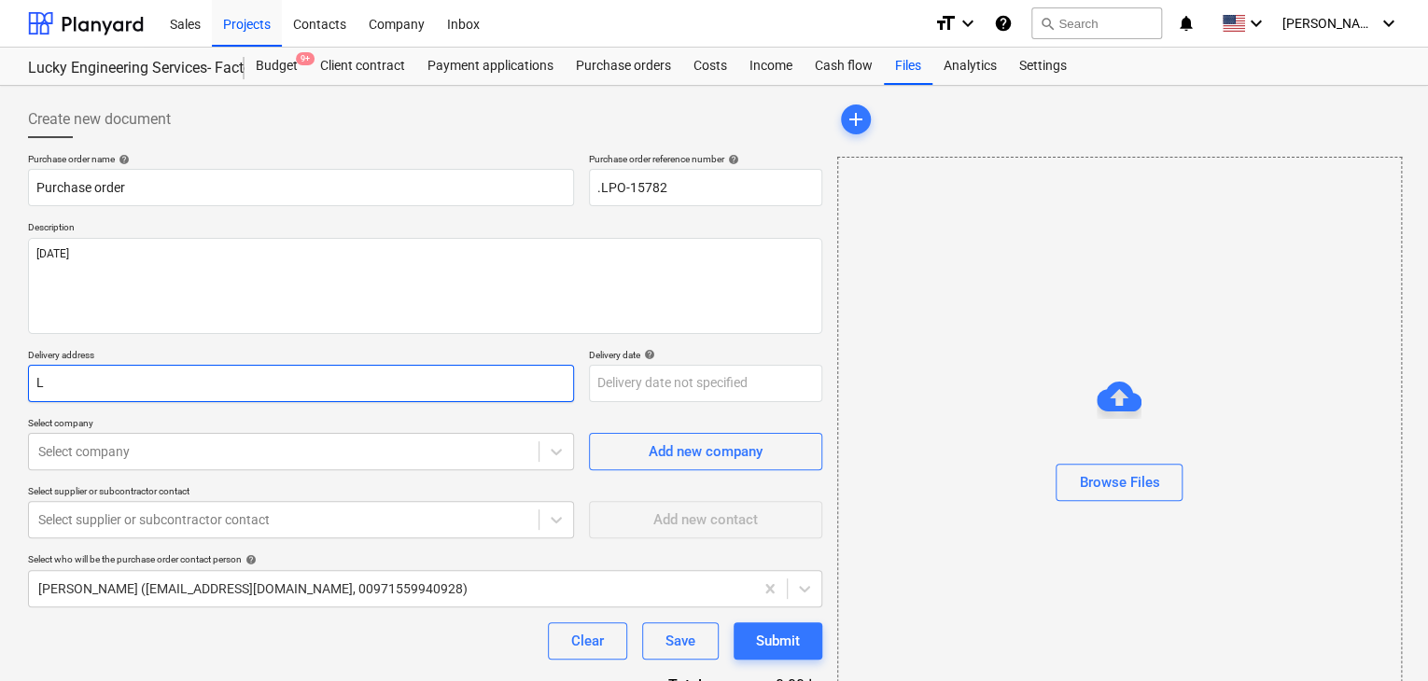
type textarea "x"
type input "LU"
type textarea "x"
type input "LUC"
type textarea "x"
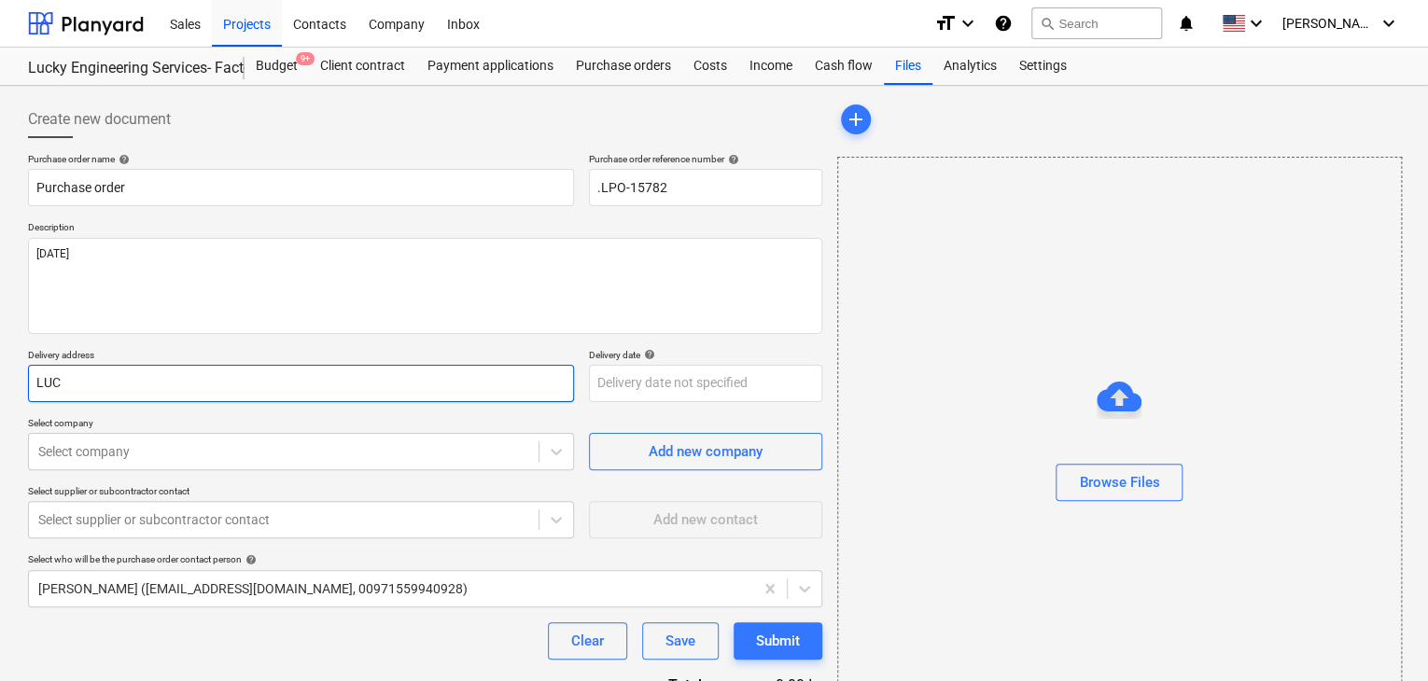
type input "LUCK"
type textarea "x"
type input "LUCKY"
type textarea "x"
type input "LUCKY"
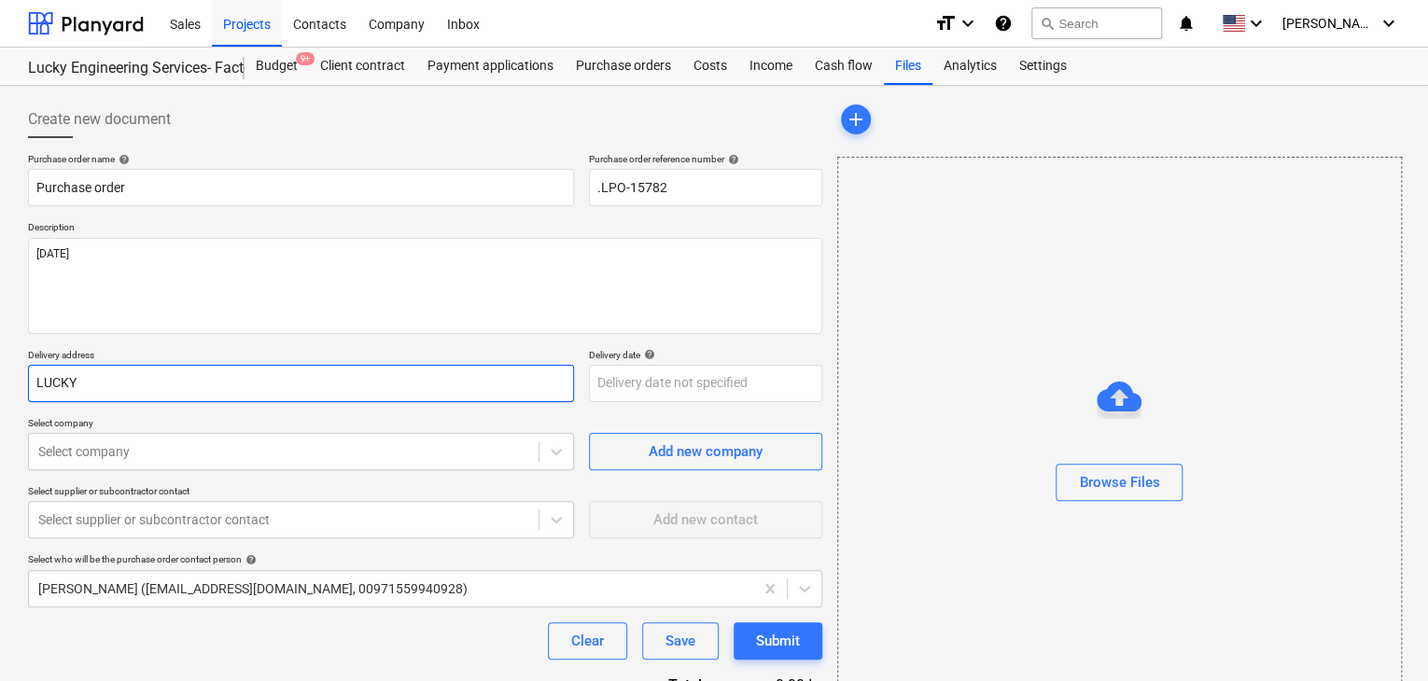
type textarea "x"
type input "LUCKY E"
type textarea "x"
type input "LUCKY EN"
type textarea "x"
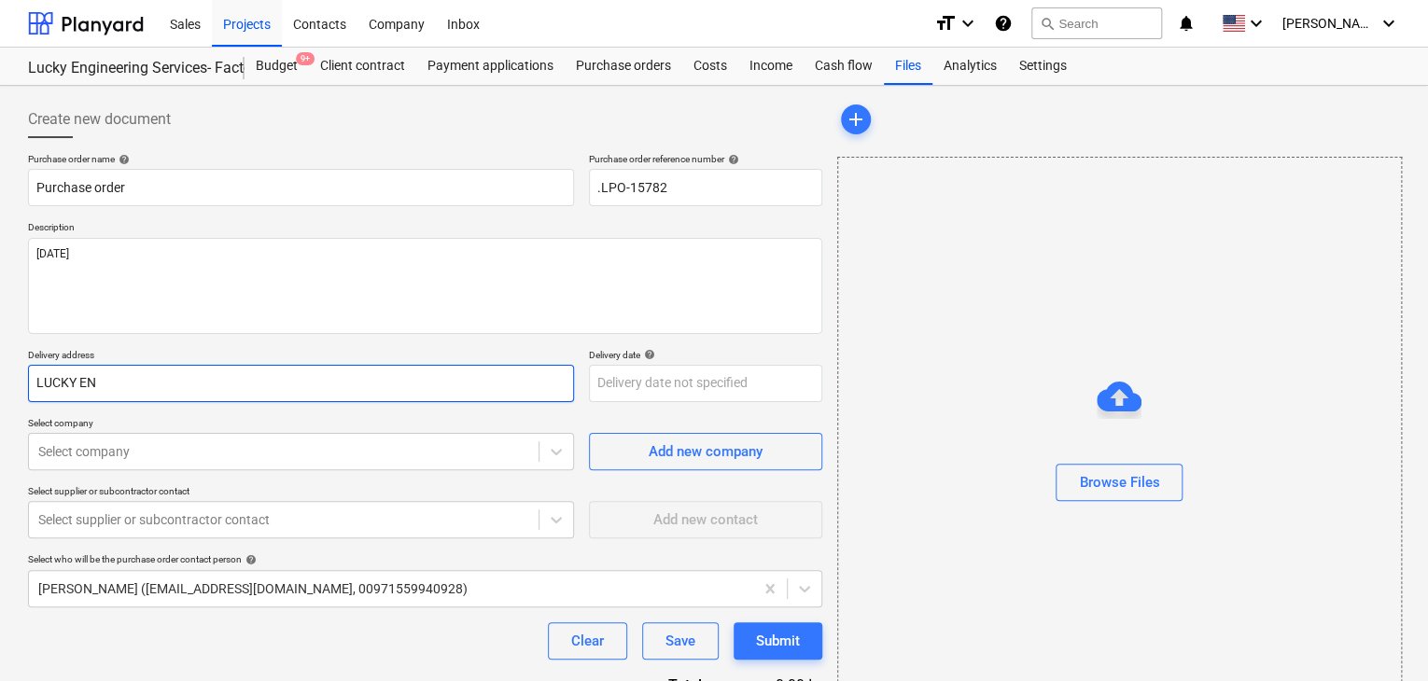
type input "LUCKY ENG"
type textarea "x"
type input "LUCKY ENGI"
type textarea "x"
type input "LUCKY ENGIN"
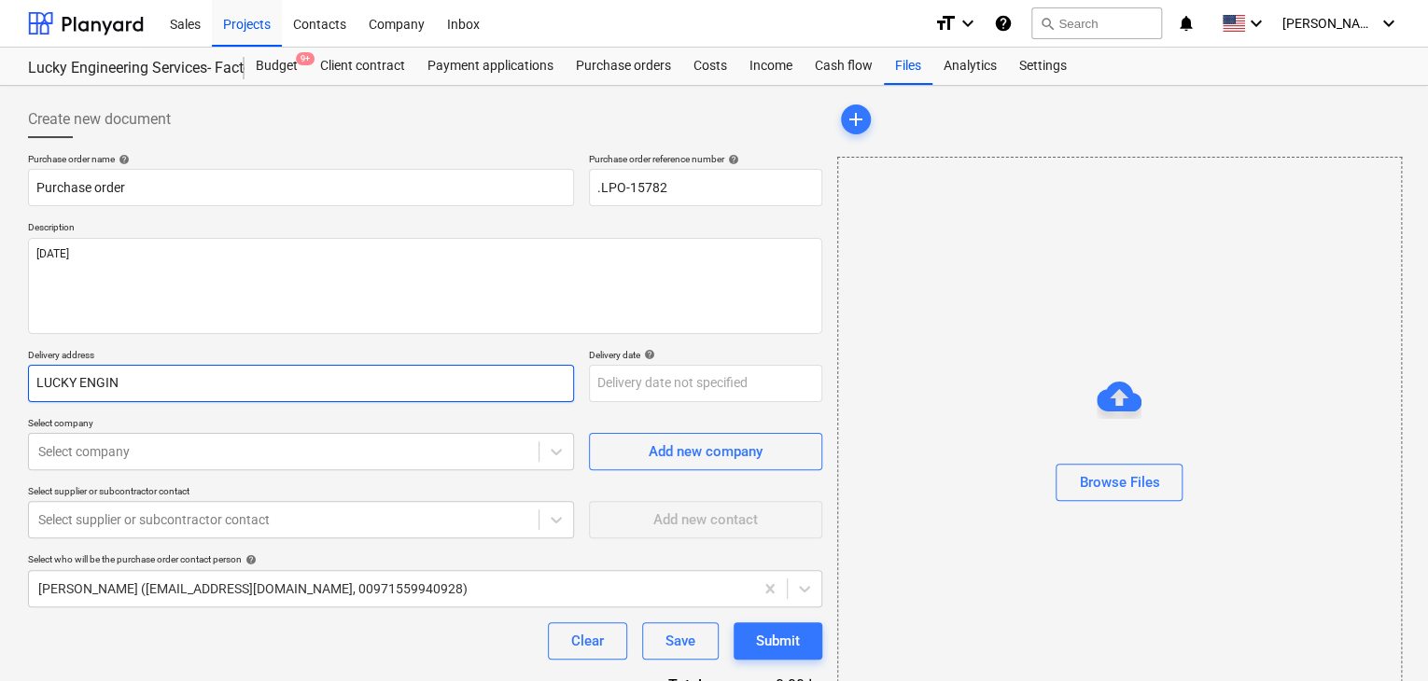
type textarea "x"
type input "LUCKY ENGINE"
type textarea "x"
type input "LUCKY ENGINEE"
type textarea "x"
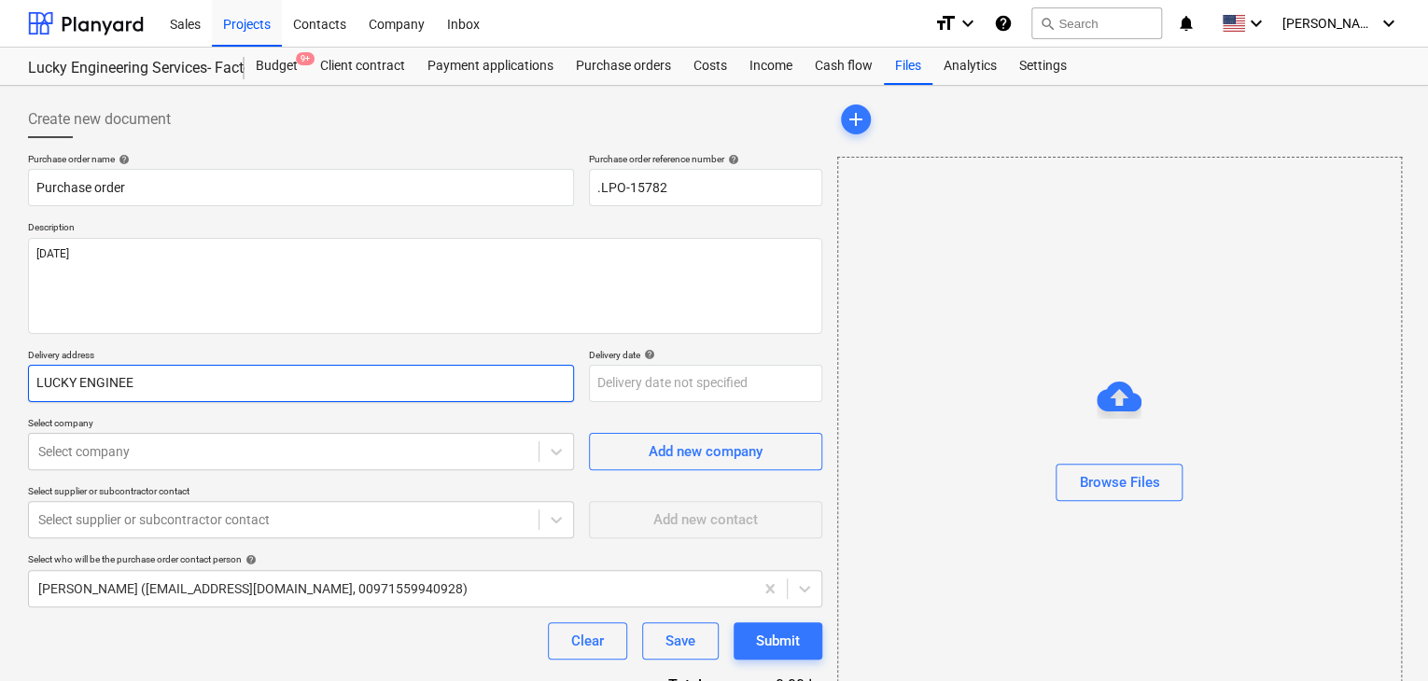
type input "LUCKY ENGINE"
type textarea "x"
type input "LUCKY ENGINEE"
type textarea "x"
type input "LUCKY ENGINEER"
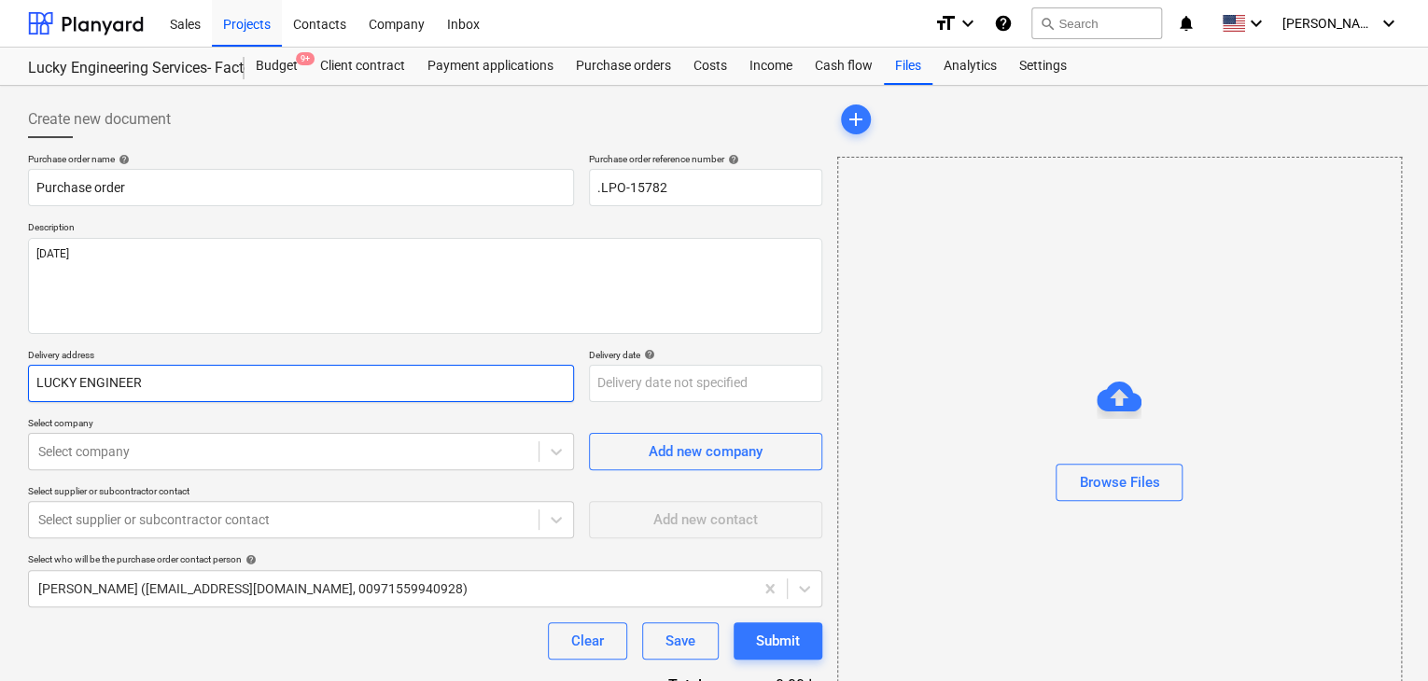
type textarea "x"
type input "LUCKY ENGINEERI"
type textarea "x"
type input "LUCKY ENGINEERIN"
type textarea "x"
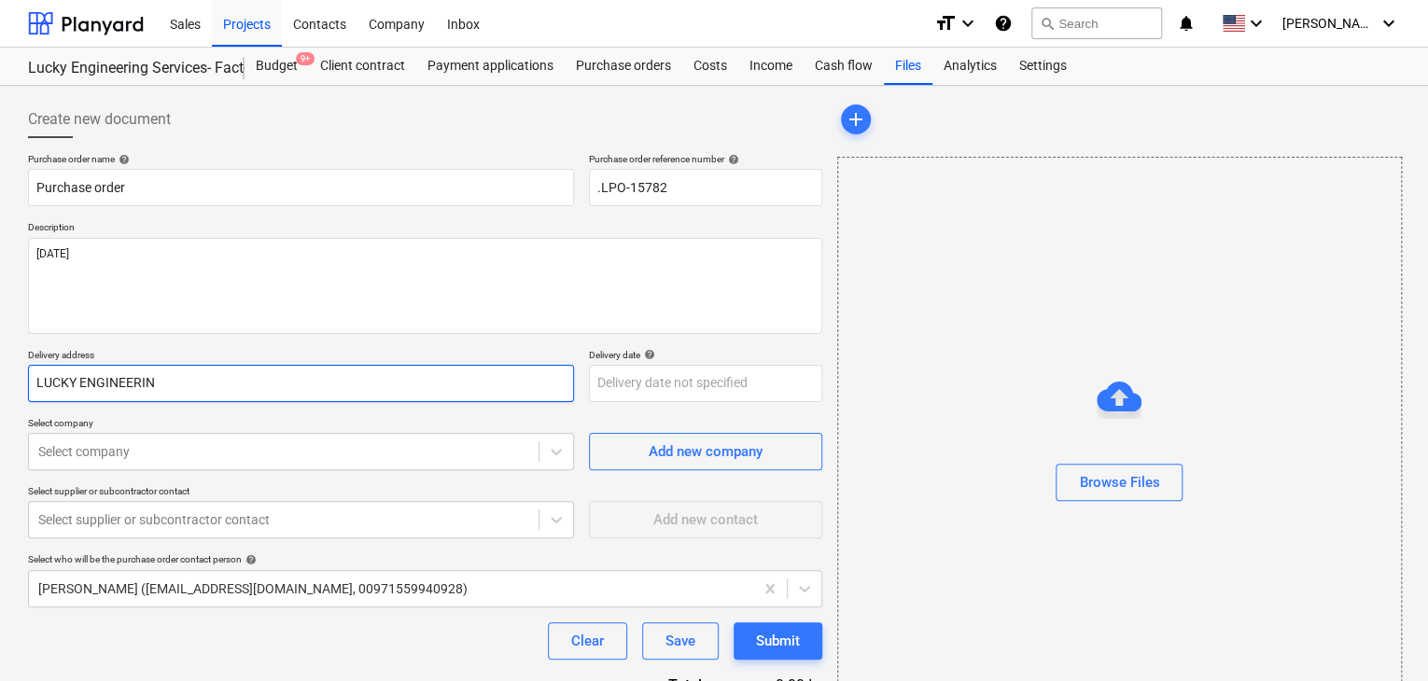
type input "LUCKY ENGINEERING"
type textarea "x"
type input "LUCKY ENGINEERING"
type textarea "x"
type input "LUCKY ENGINEERING S"
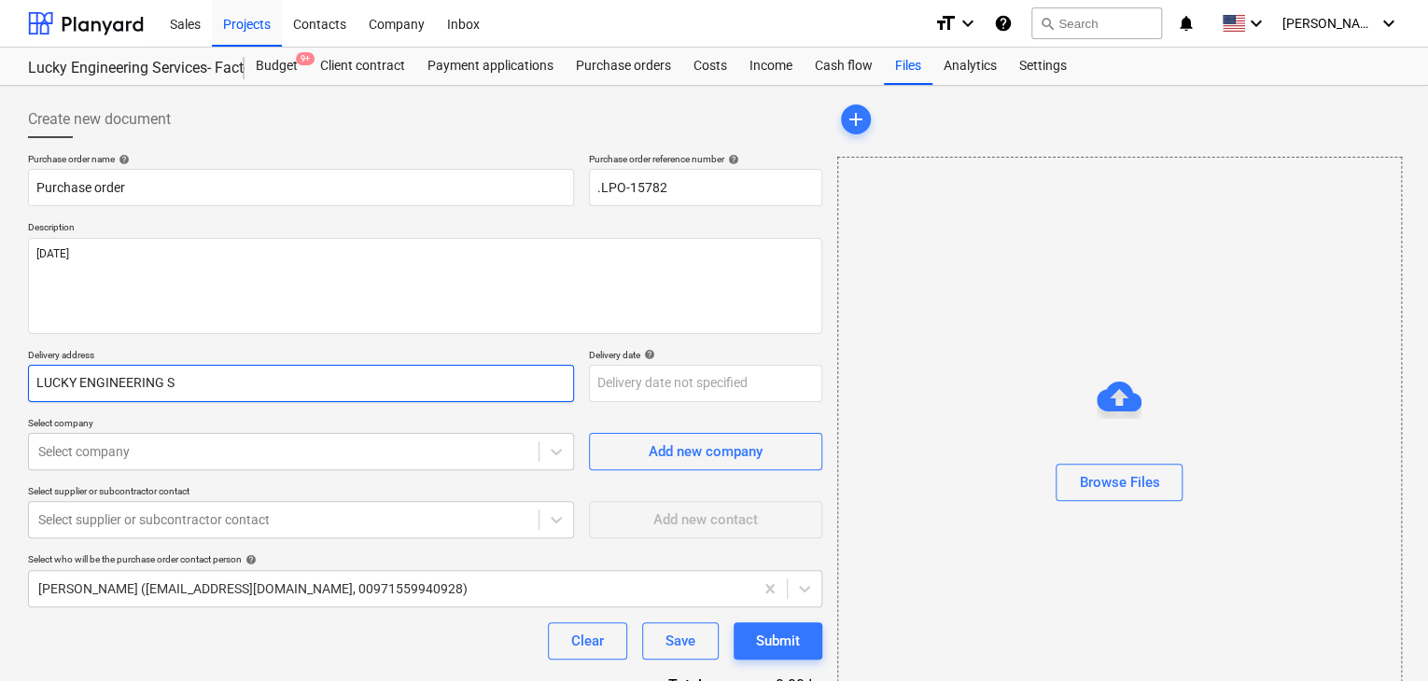
type textarea "x"
type input "LUCKY ENGINEERING SE"
type textarea "x"
type input "LUCKY ENGINEERING SER"
type textarea "x"
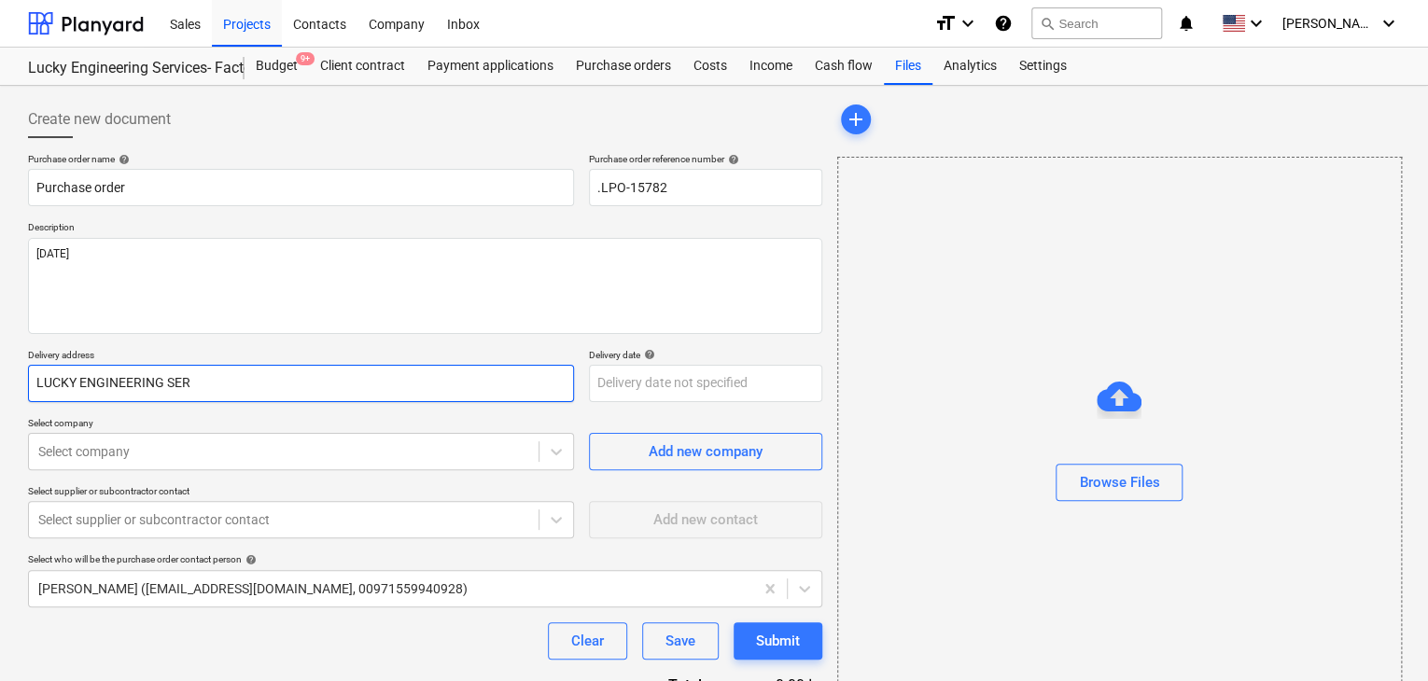
type input "LUCKY ENGINEERING SERV"
type textarea "x"
type input "LUCKY ENGINEERING SERVI"
type textarea "x"
type input "LUCKY ENGINEERING SERVIC"
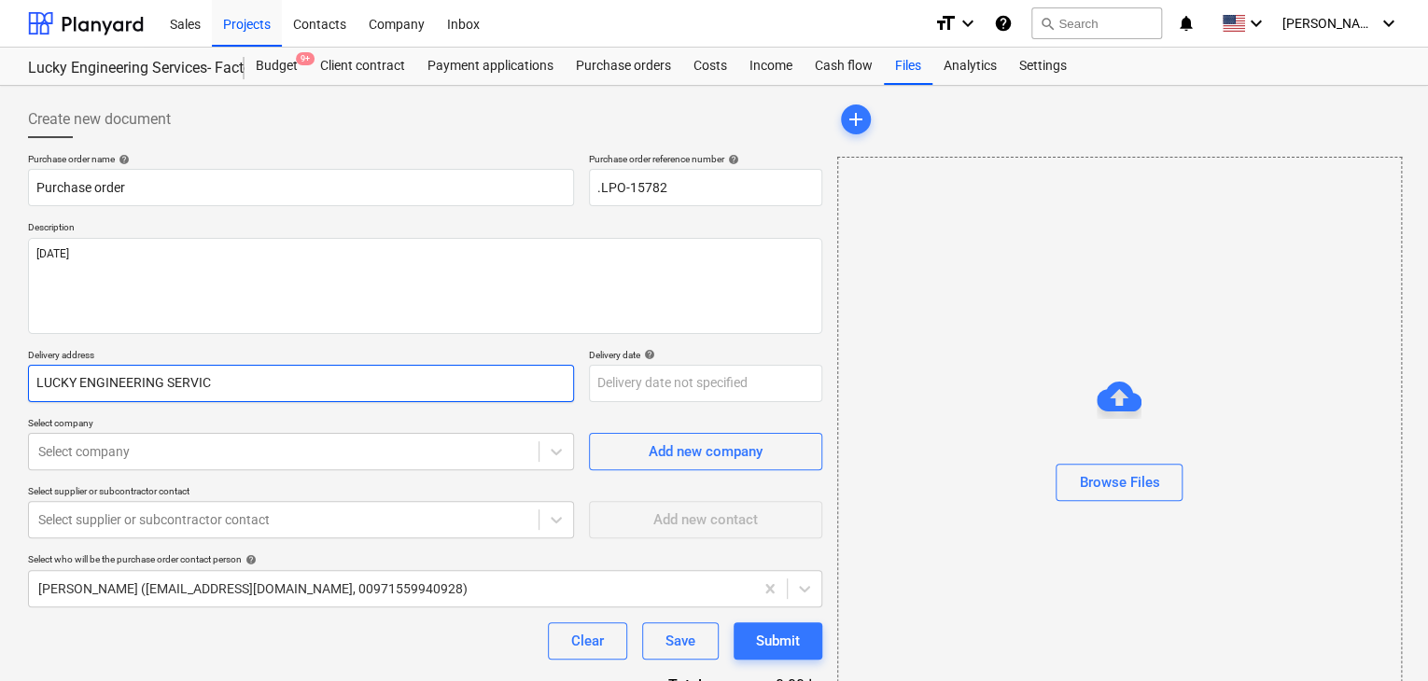
type textarea "x"
type input "LUCKY ENGINEERING SERVICE"
type textarea "x"
type input "LUCKY ENGINEERING SERVICES"
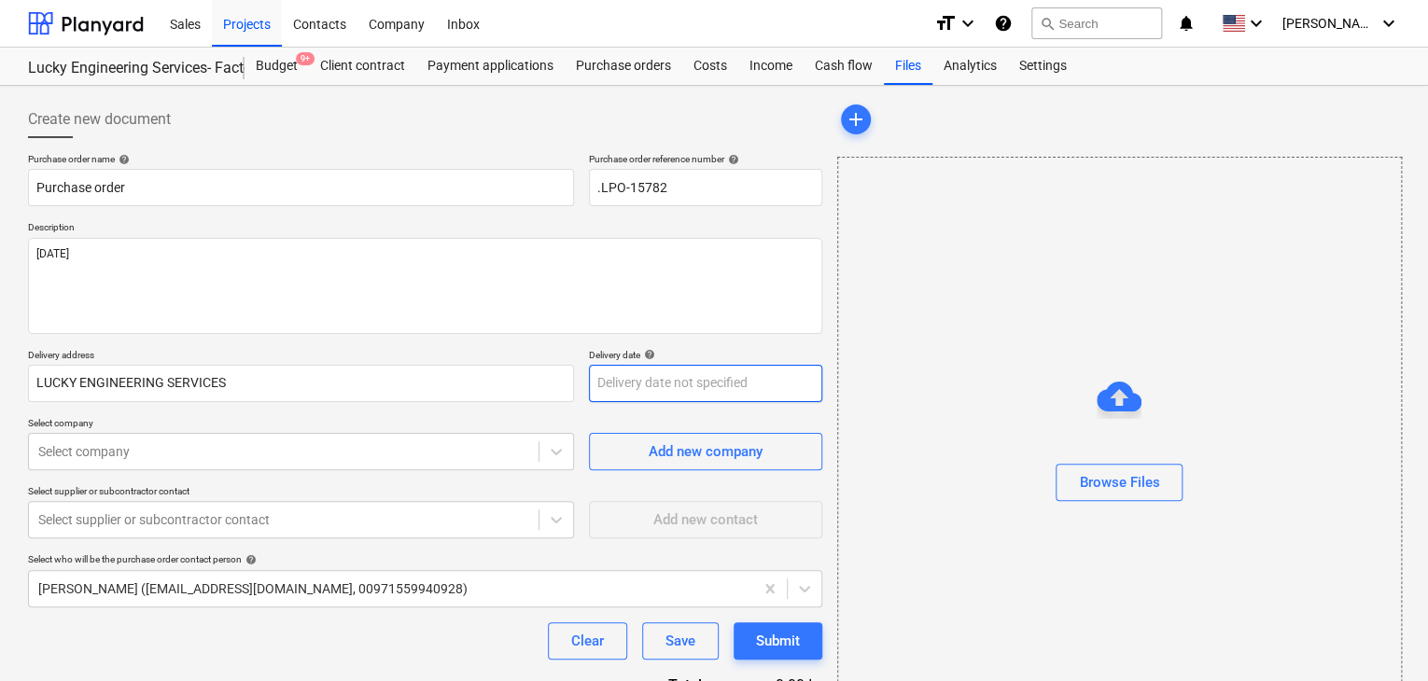
click at [616, 384] on body "Sales Projects Contacts Company Inbox format_size keyboard_arrow_down help sear…" at bounding box center [714, 340] width 1428 height 681
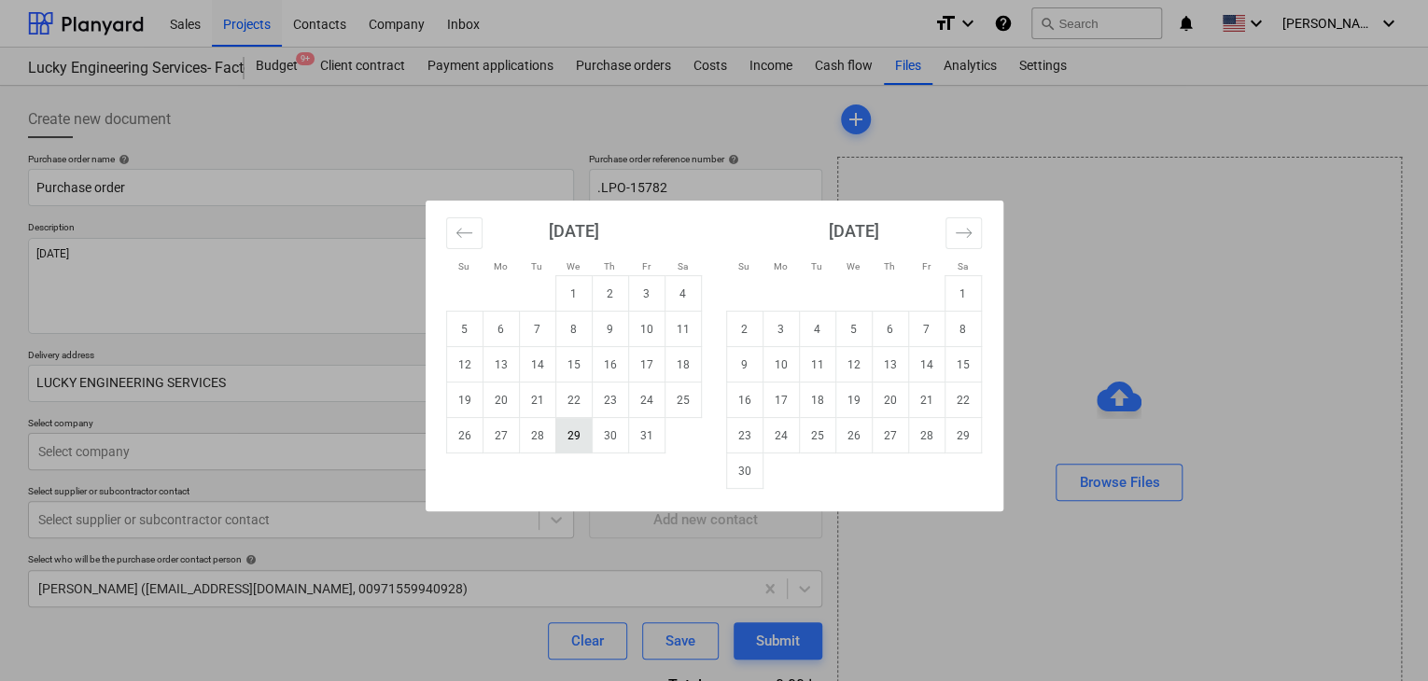
click at [580, 429] on td "29" at bounding box center [573, 435] width 36 height 35
type textarea "x"
type input "[DATE]"
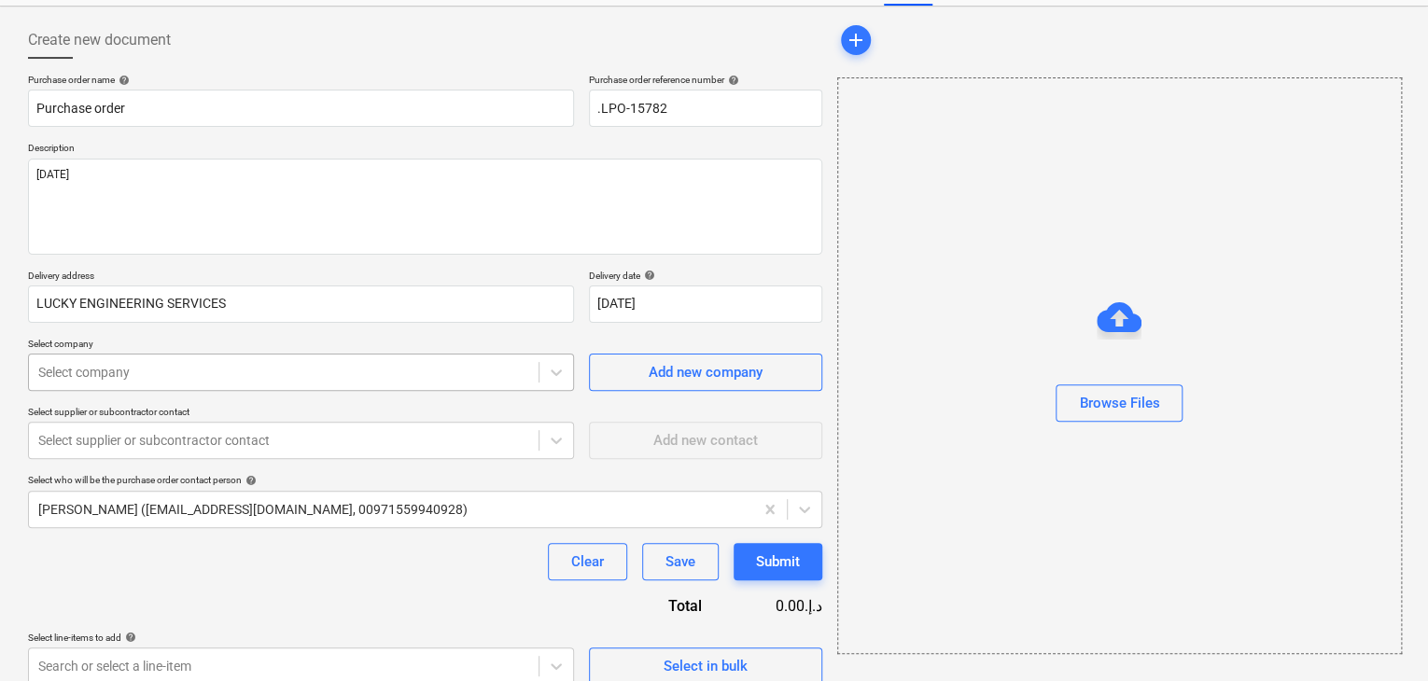
click at [250, 446] on body "Sales Projects Contacts Company Inbox format_size keyboard_arrow_down help sear…" at bounding box center [714, 261] width 1428 height 681
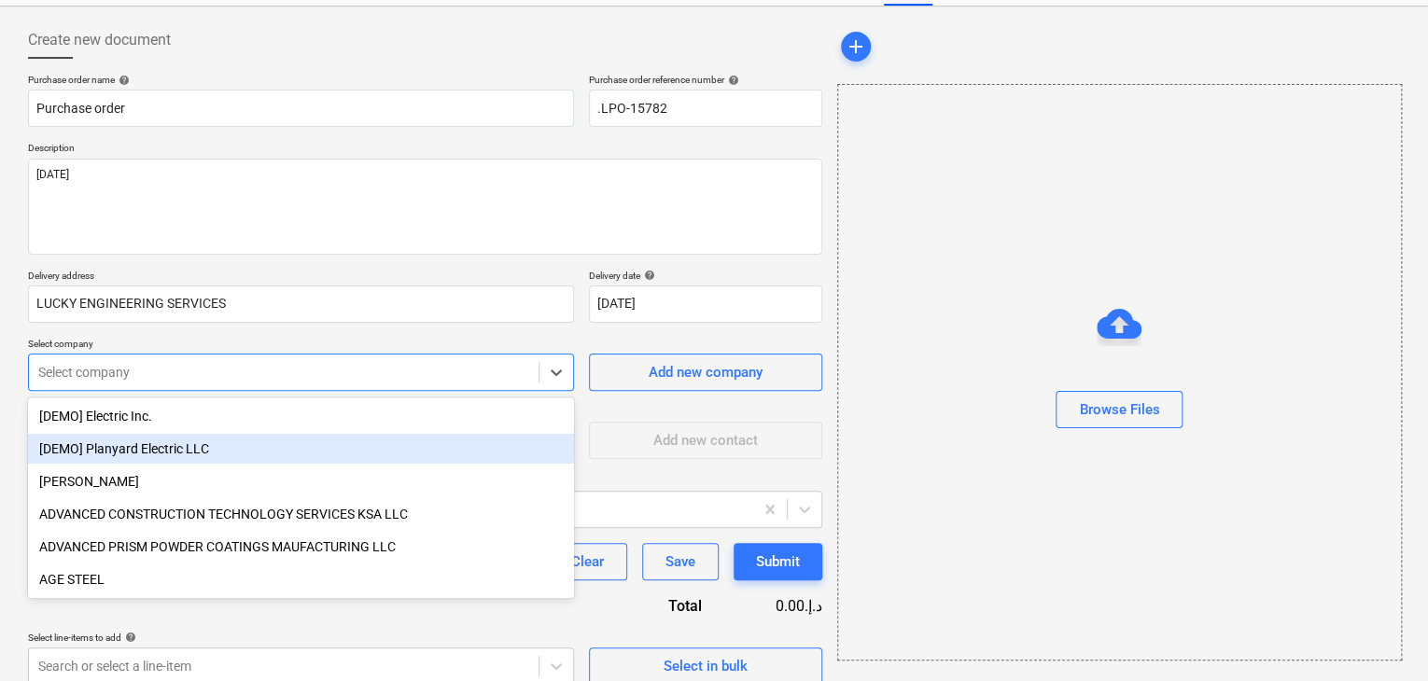
scroll to position [87, 0]
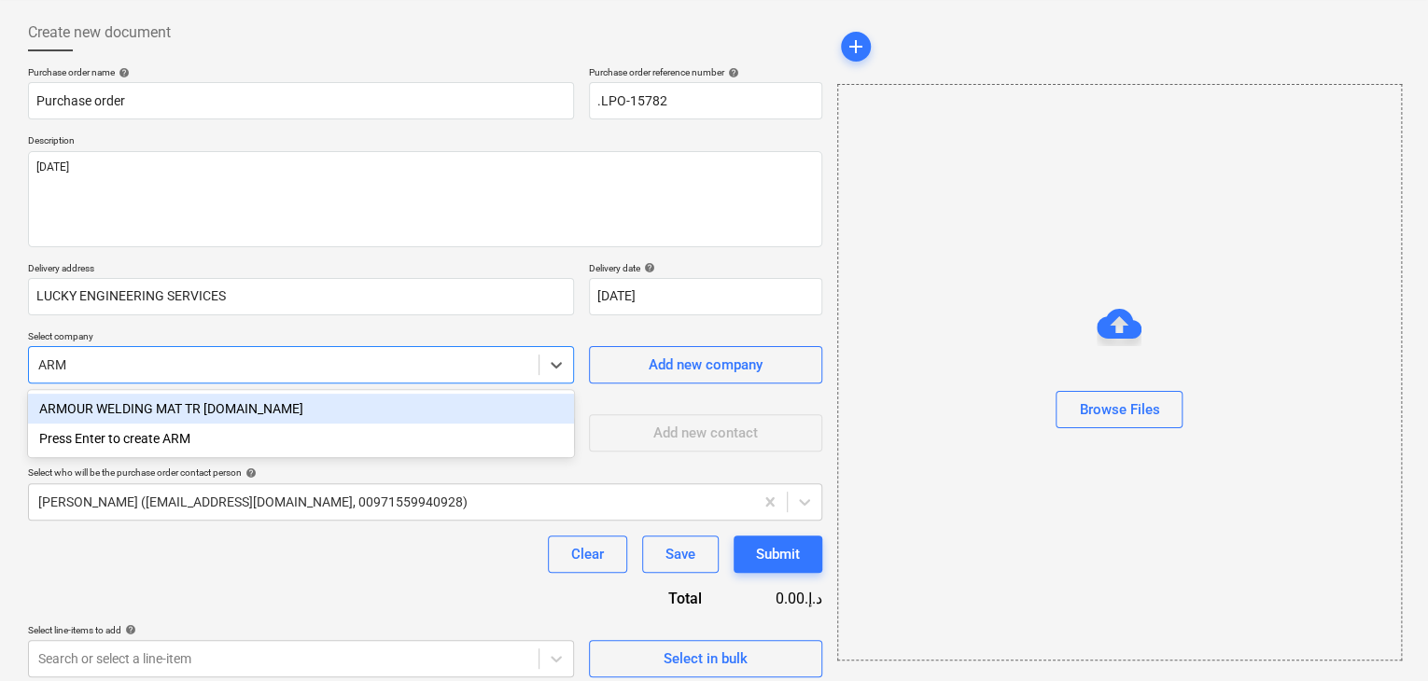
type input "ARMO"
click at [254, 414] on div "ARMOUR WELDING MAT TR [DOMAIN_NAME]" at bounding box center [301, 409] width 546 height 30
type textarea "x"
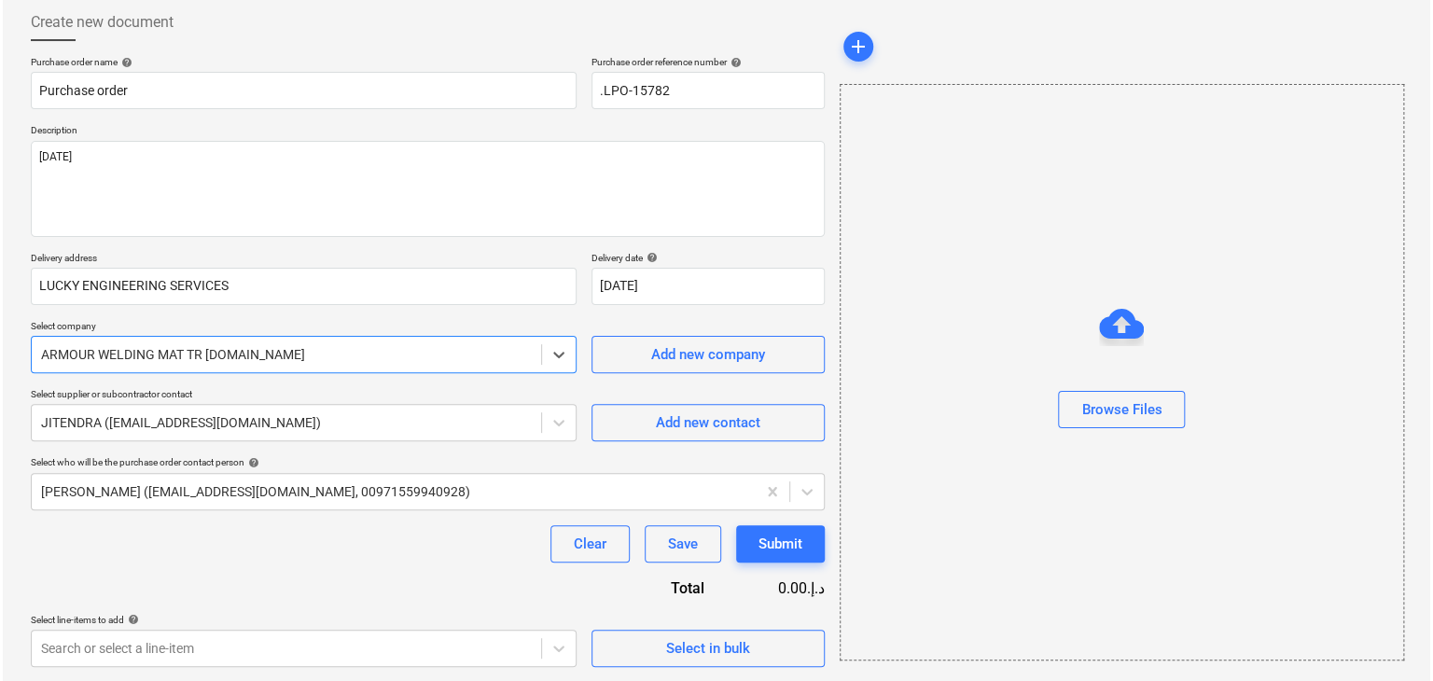
scroll to position [97, 0]
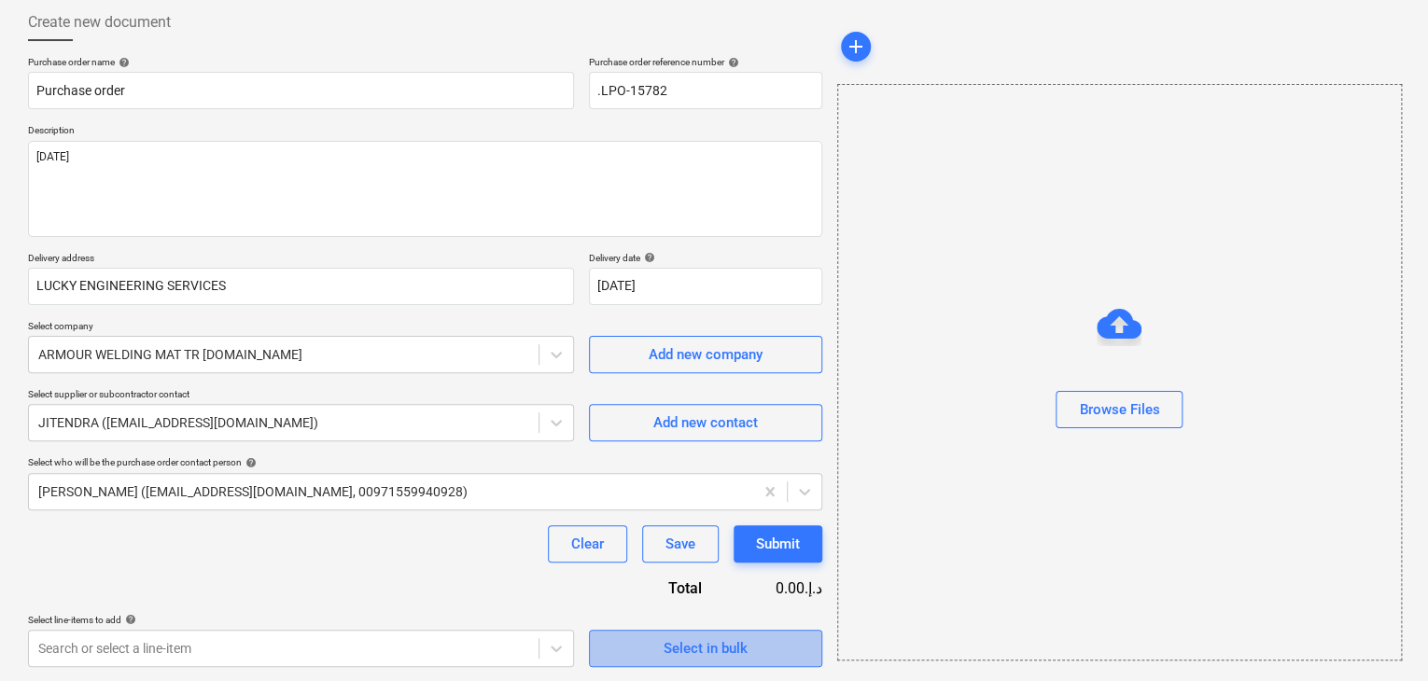
click at [639, 638] on span "Select in bulk" at bounding box center [705, 648] width 187 height 24
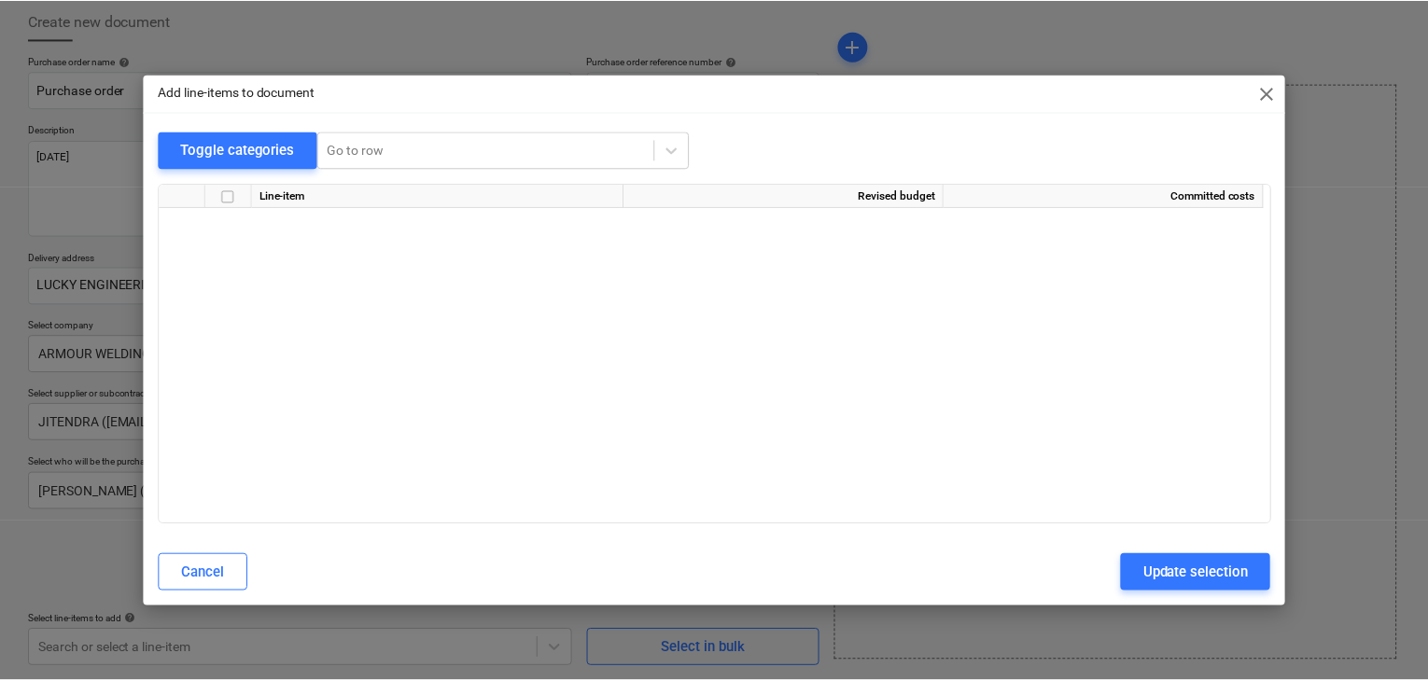
scroll to position [40025, 0]
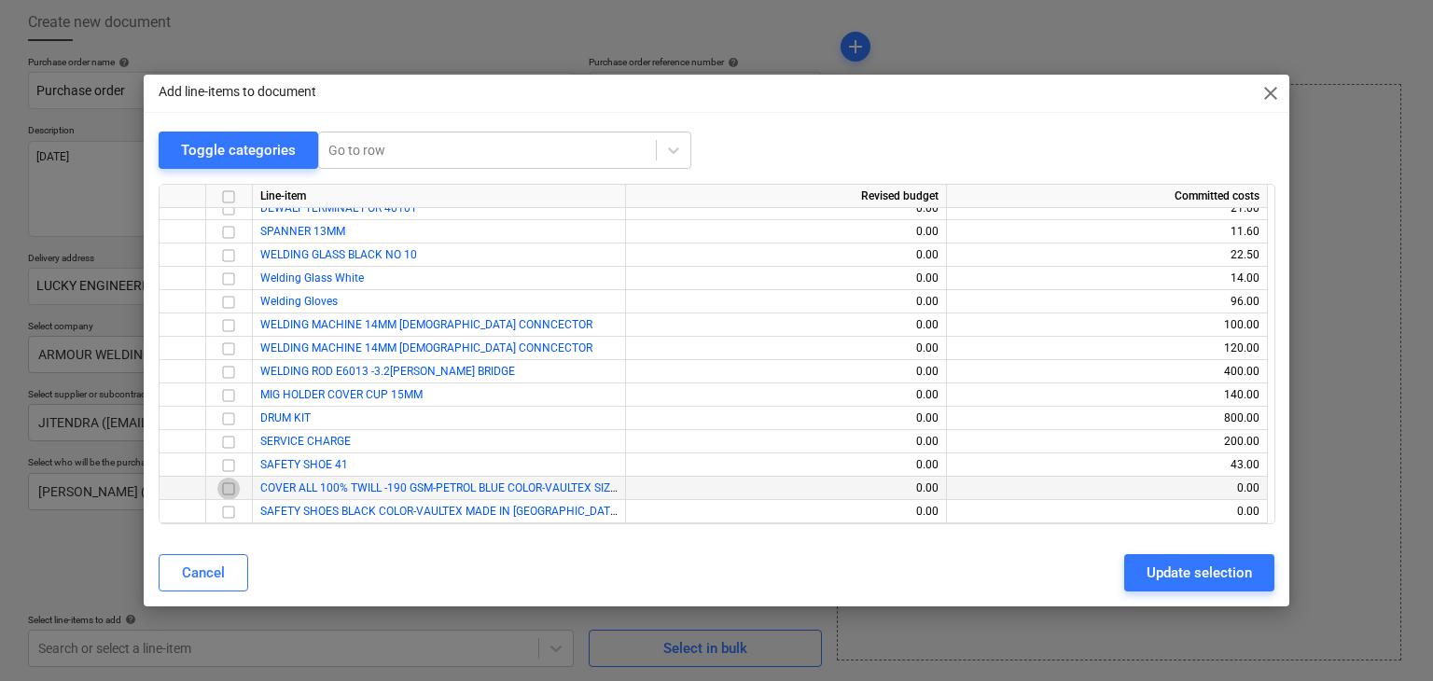
click at [231, 489] on input "checkbox" at bounding box center [228, 489] width 22 height 22
drag, startPoint x: 231, startPoint y: 489, endPoint x: 351, endPoint y: 532, distance: 126.9
click at [224, 508] on input "checkbox" at bounding box center [228, 512] width 22 height 22
drag, startPoint x: 1203, startPoint y: 565, endPoint x: 959, endPoint y: 598, distance: 245.9
click at [1202, 565] on div "Update selection" at bounding box center [1199, 573] width 105 height 24
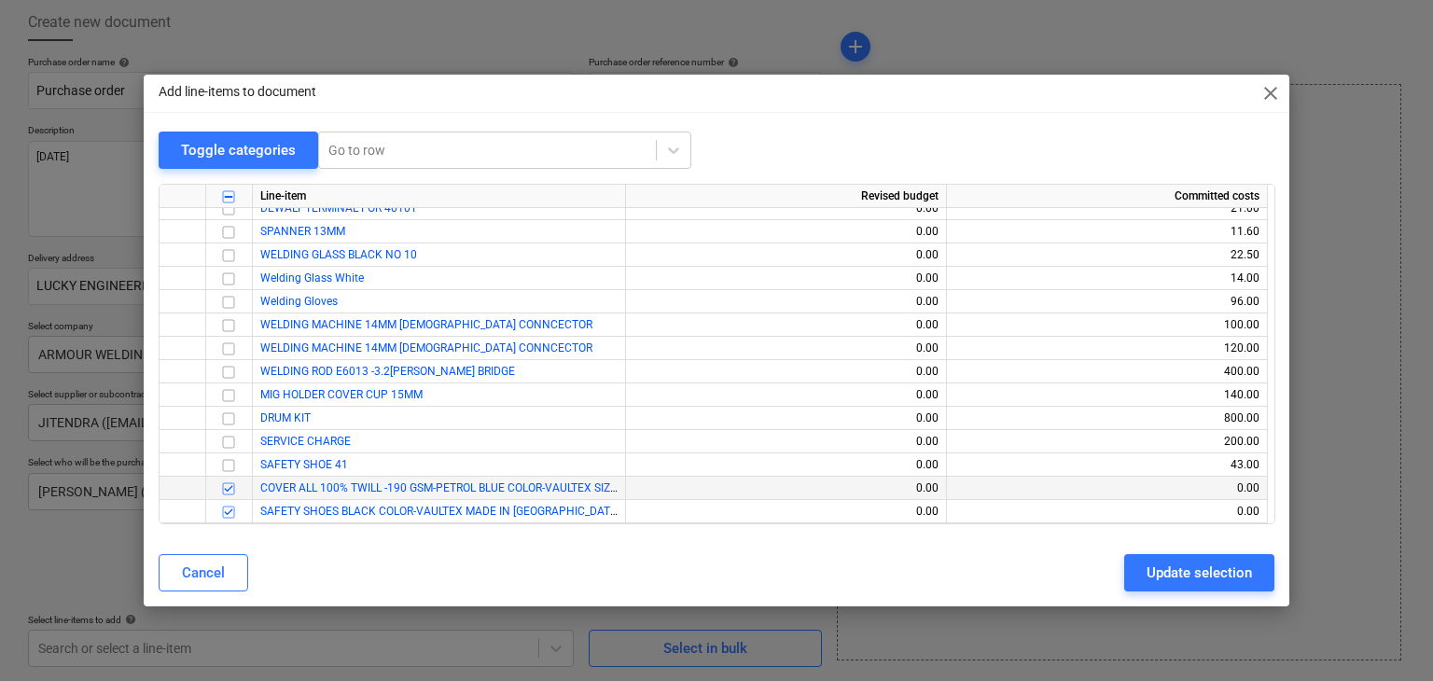
type textarea "x"
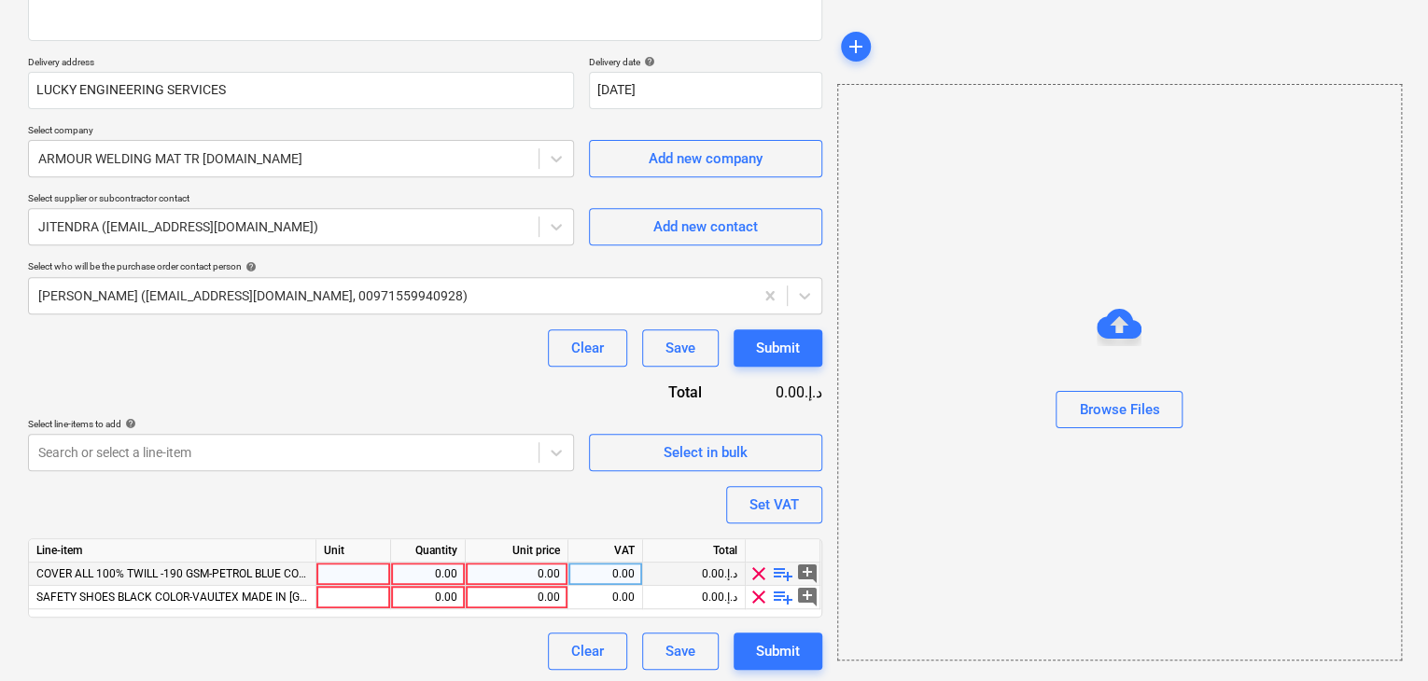
scroll to position [296, 0]
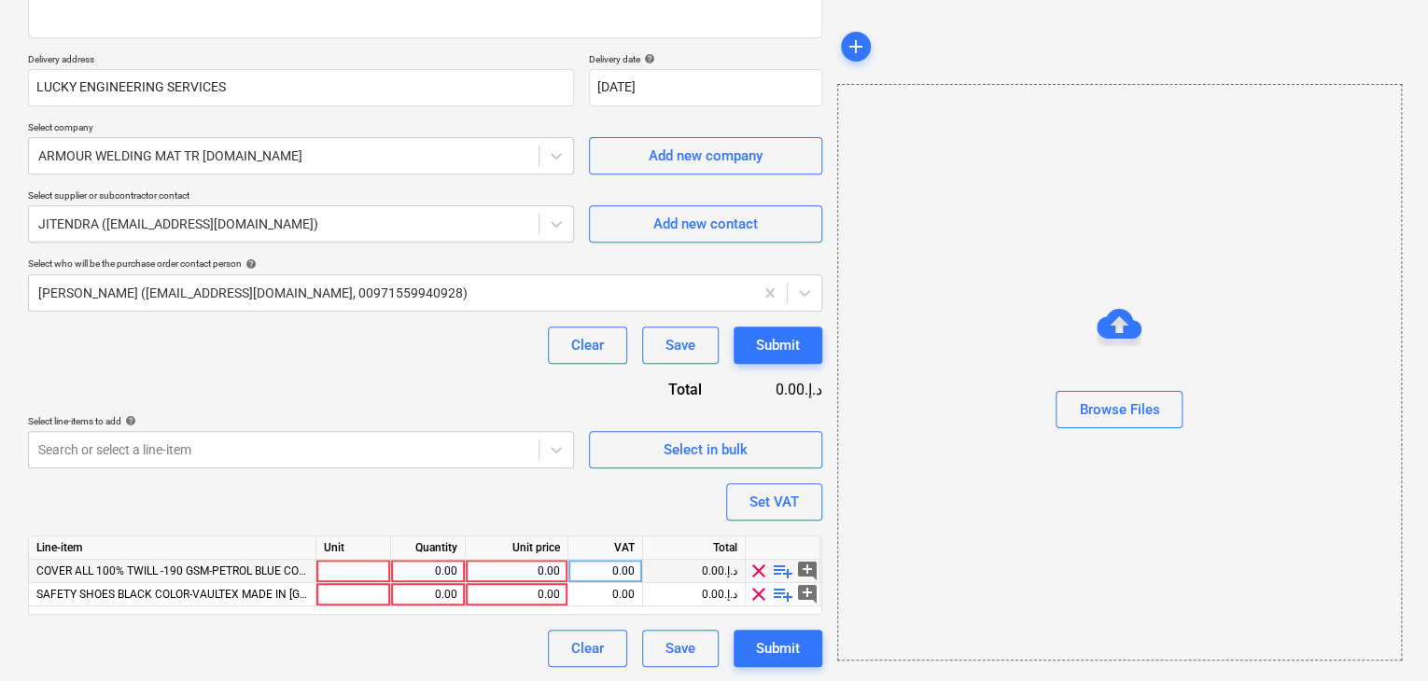
click at [344, 563] on div at bounding box center [353, 571] width 75 height 23
type input "NOS"
type textarea "x"
type input "PAIRS"
type textarea "x"
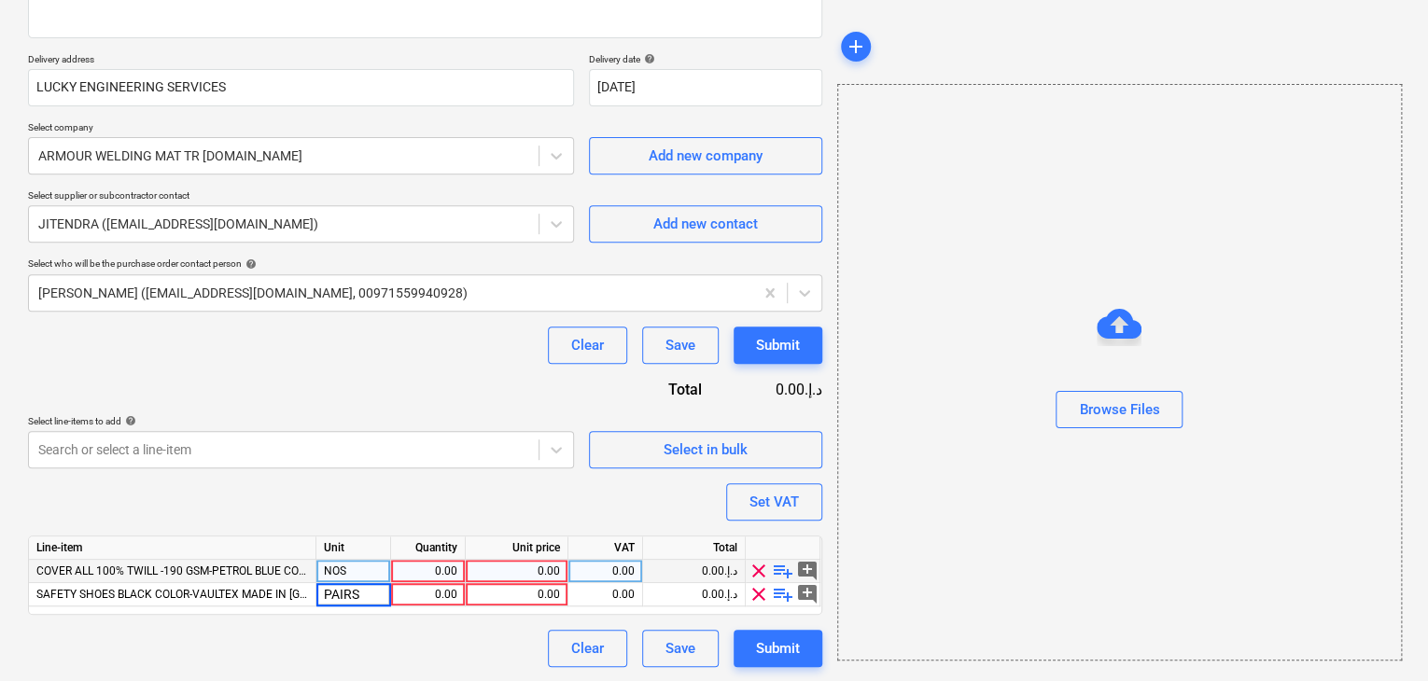
click at [402, 566] on div "0.00" at bounding box center [428, 571] width 59 height 23
type input "11"
type textarea "x"
type input "11"
type textarea "x"
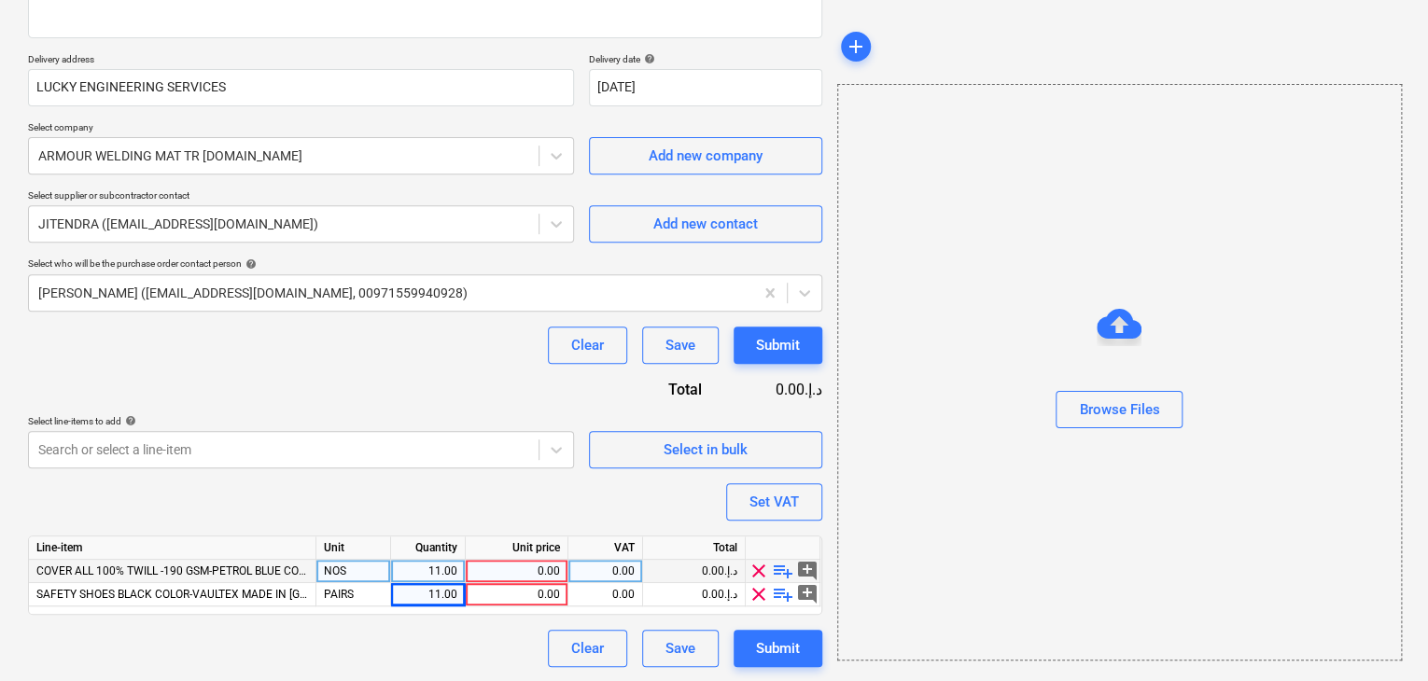
click at [508, 572] on div "0.00" at bounding box center [516, 571] width 87 height 23
type input "34"
type textarea "x"
type input "35"
type textarea "x"
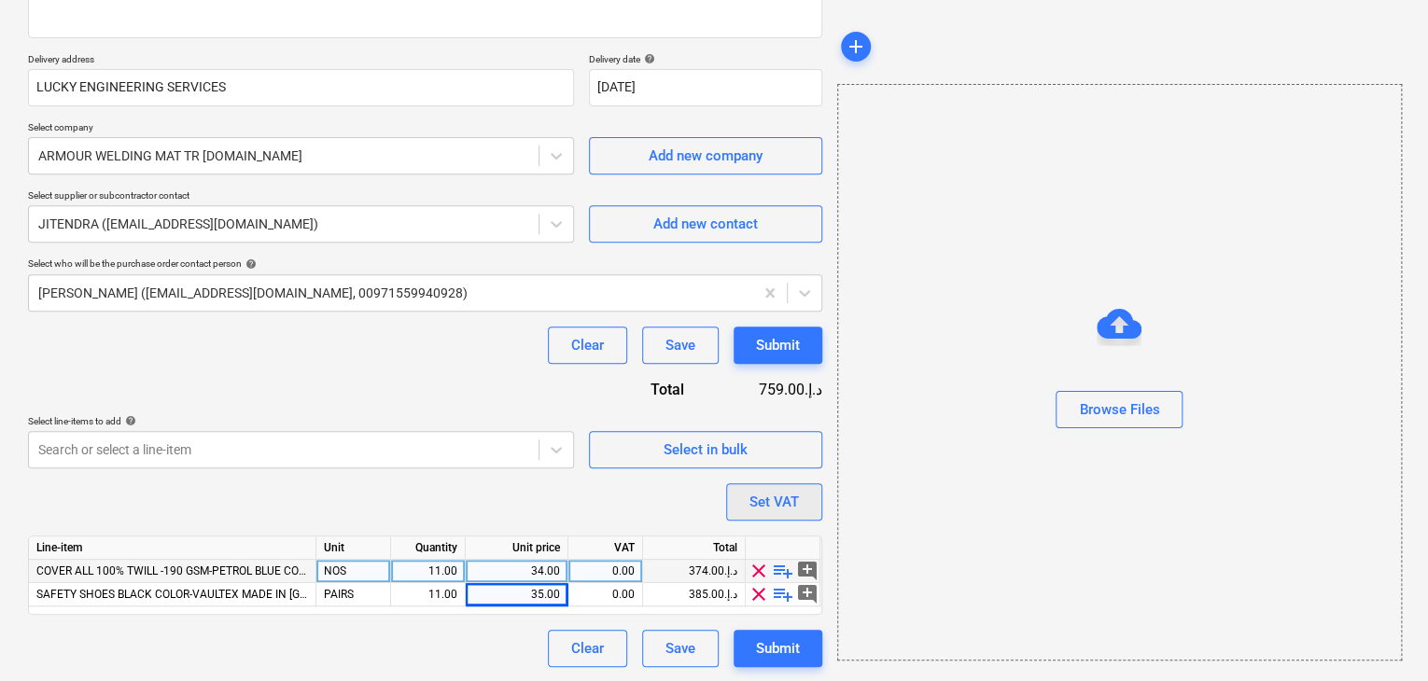
drag, startPoint x: 950, startPoint y: 509, endPoint x: 816, endPoint y: 499, distance: 134.7
click at [938, 509] on div "Browse Files" at bounding box center [1119, 372] width 565 height 577
click at [816, 499] on button "Set VAT" at bounding box center [774, 501] width 96 height 37
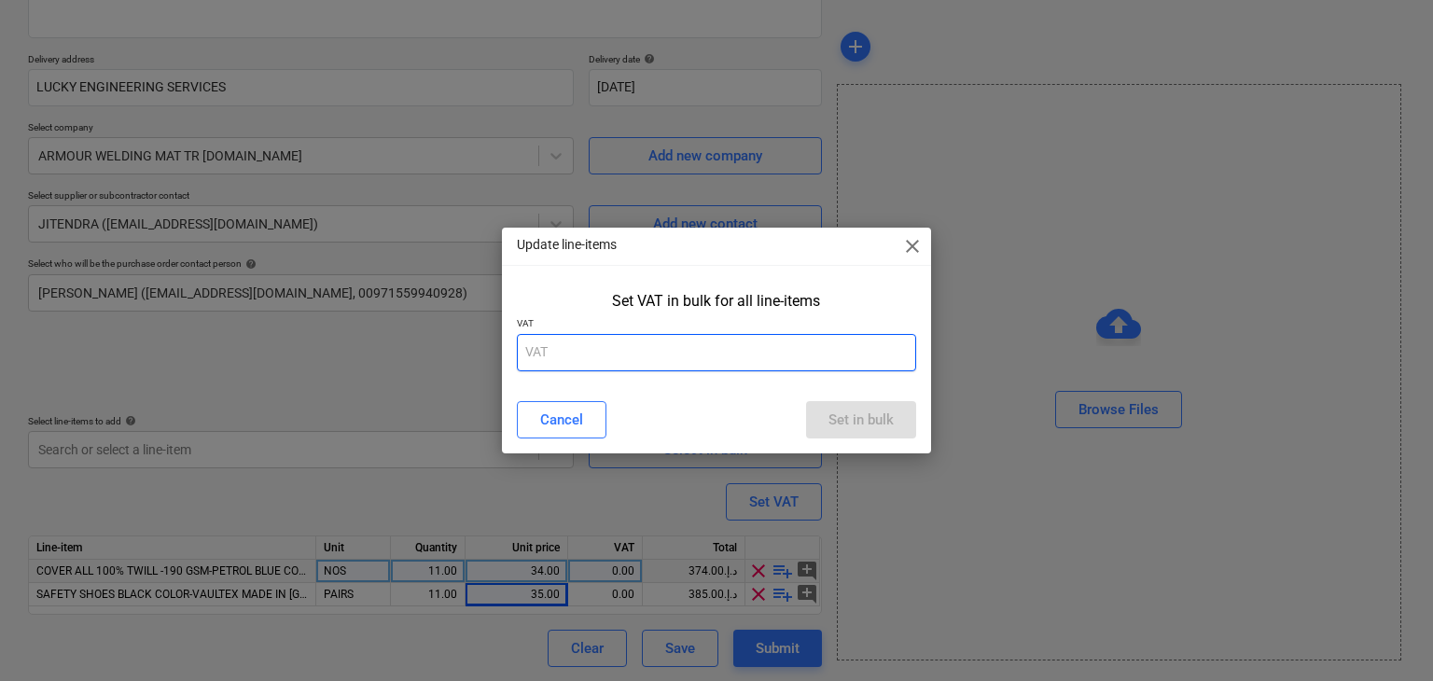
click at [640, 355] on input "text" at bounding box center [717, 352] width 400 height 37
type input "5"
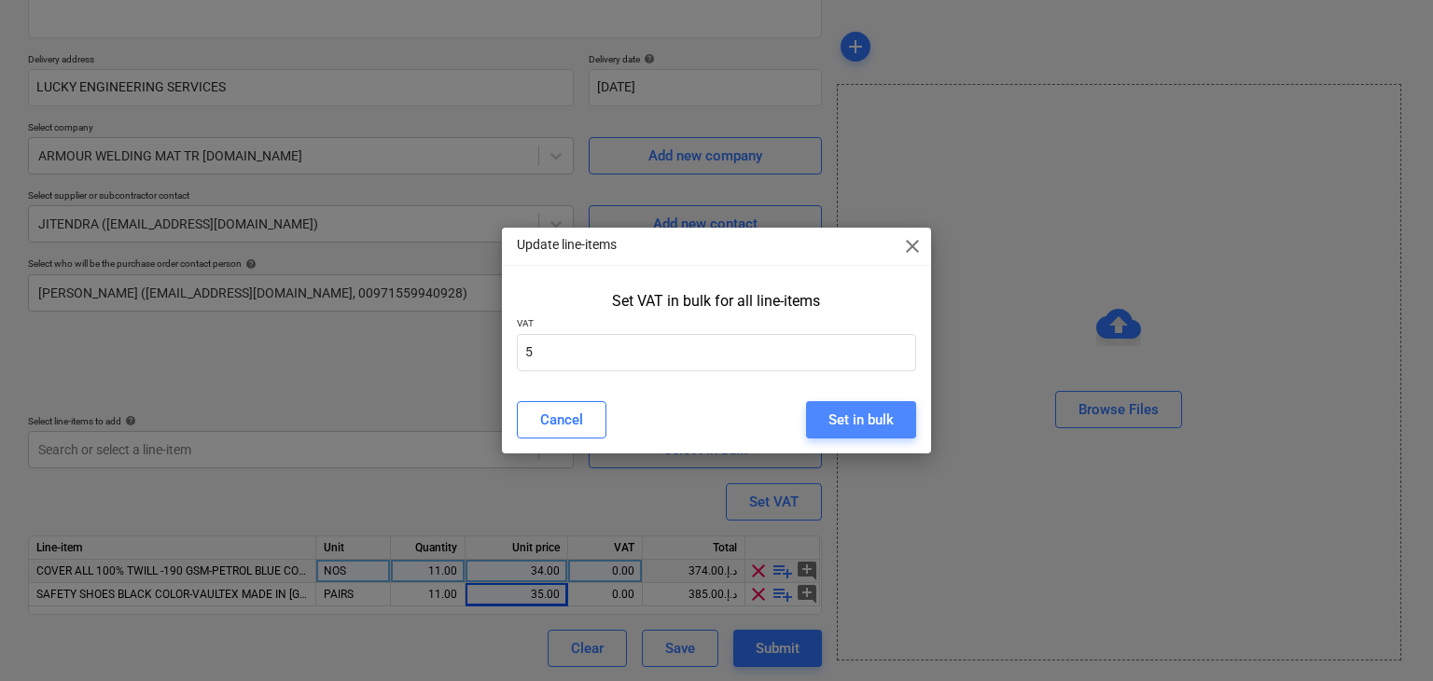
click at [850, 414] on div "Set in bulk" at bounding box center [861, 420] width 65 height 24
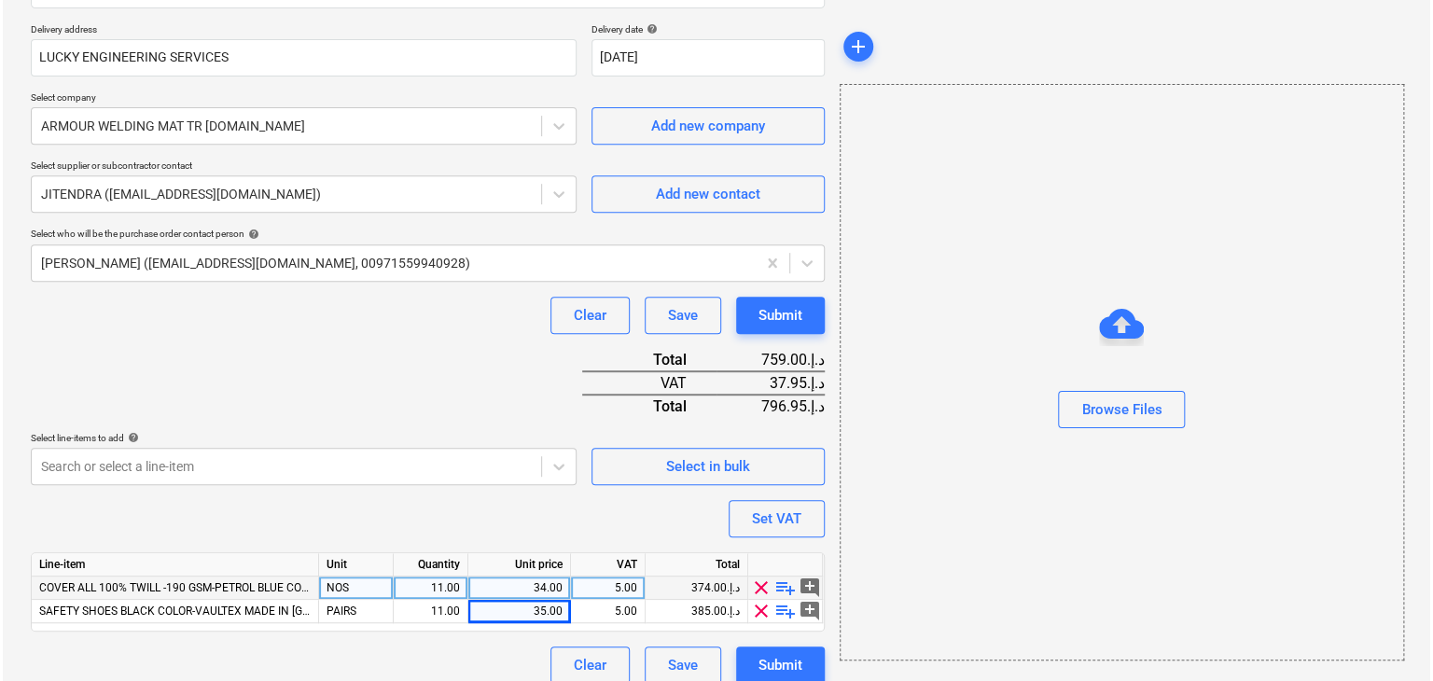
scroll to position [343, 0]
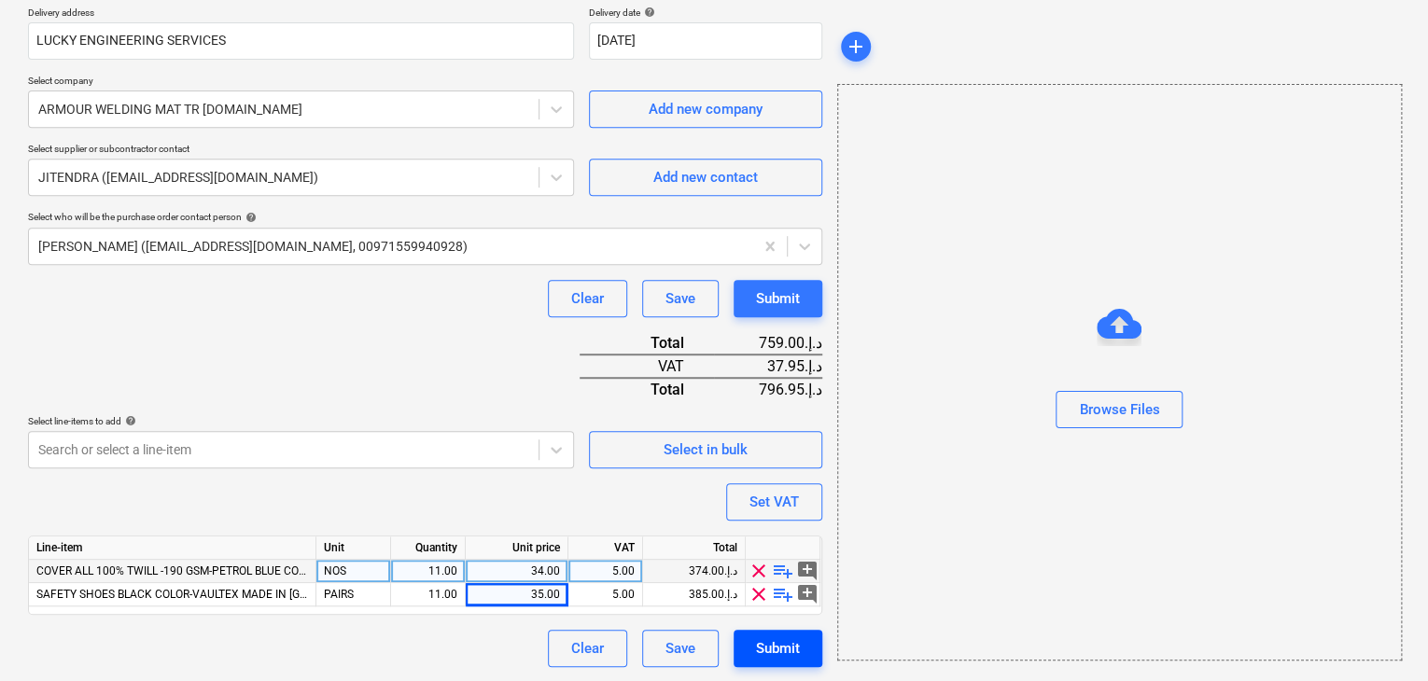
click at [763, 643] on div "Submit" at bounding box center [778, 648] width 44 height 24
type textarea "x"
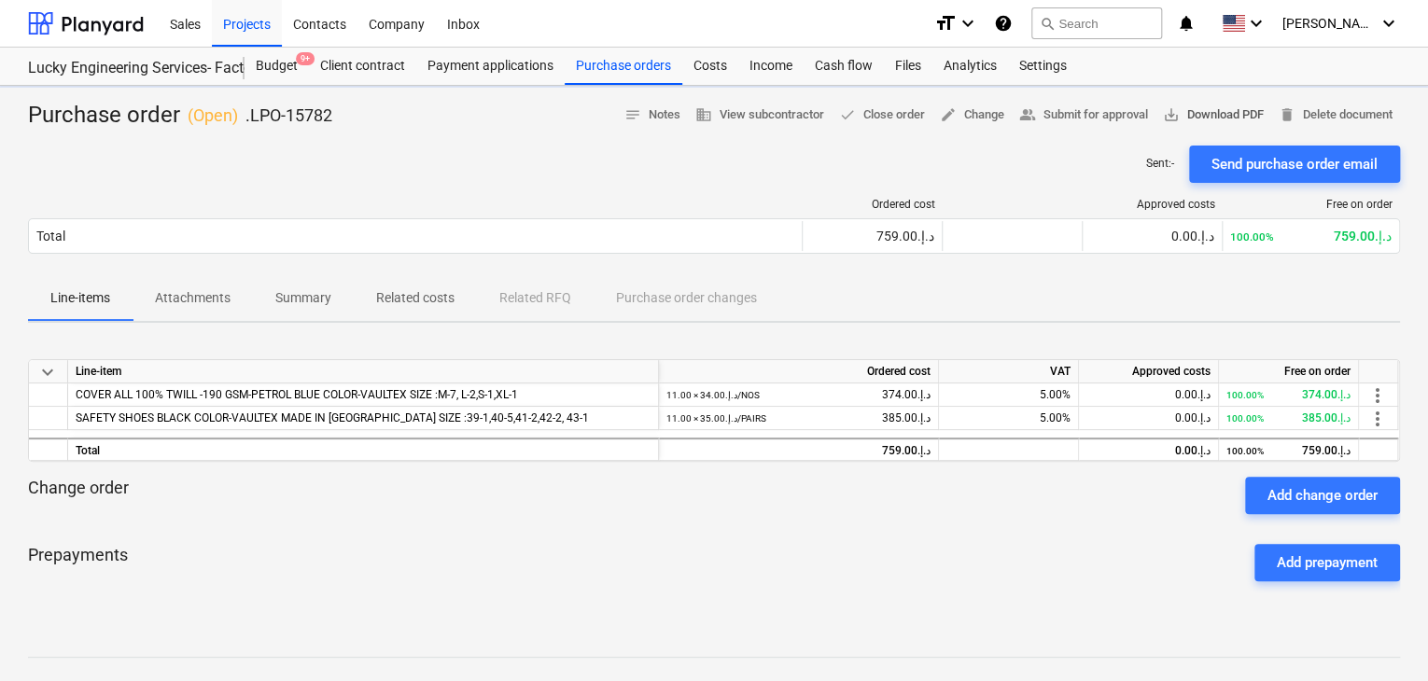
click at [1191, 105] on span "save_alt Download PDF" at bounding box center [1213, 115] width 101 height 21
